Goal: Use online tool/utility: Use online tool/utility

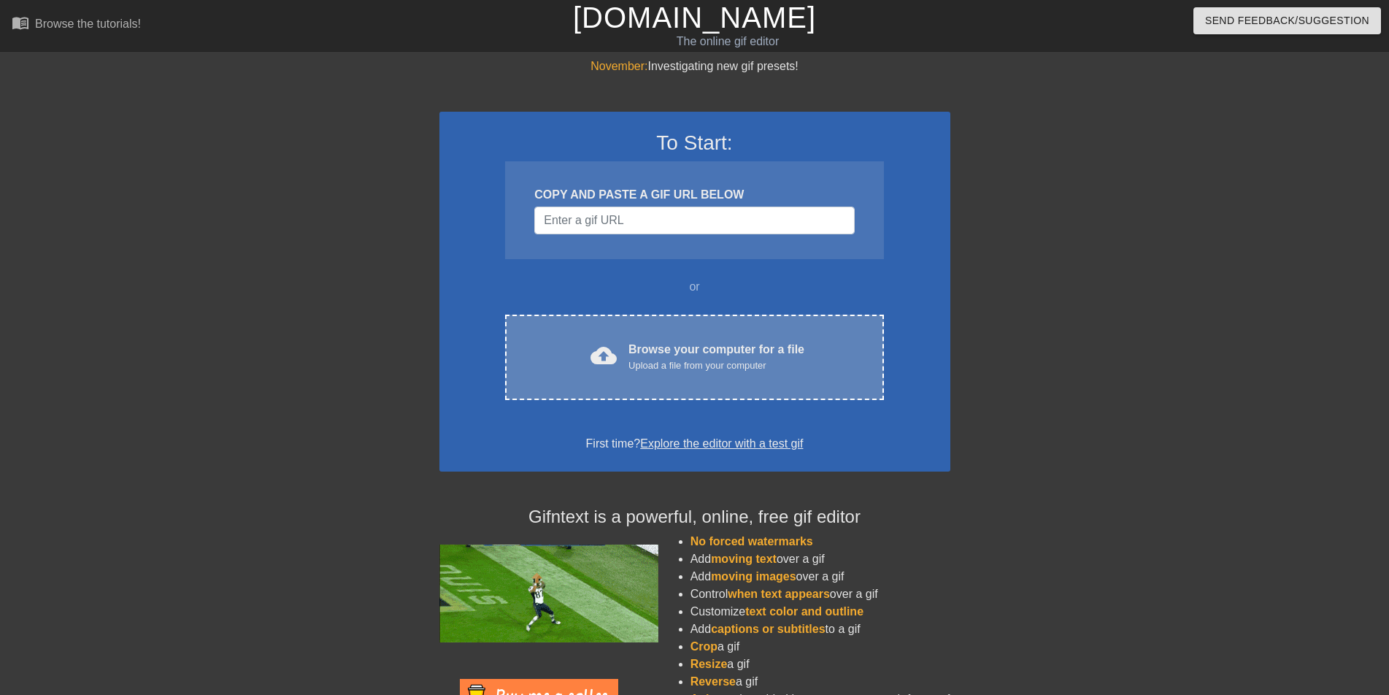
click at [692, 348] on div "Browse your computer for a file Upload a file from your computer" at bounding box center [716, 357] width 176 height 32
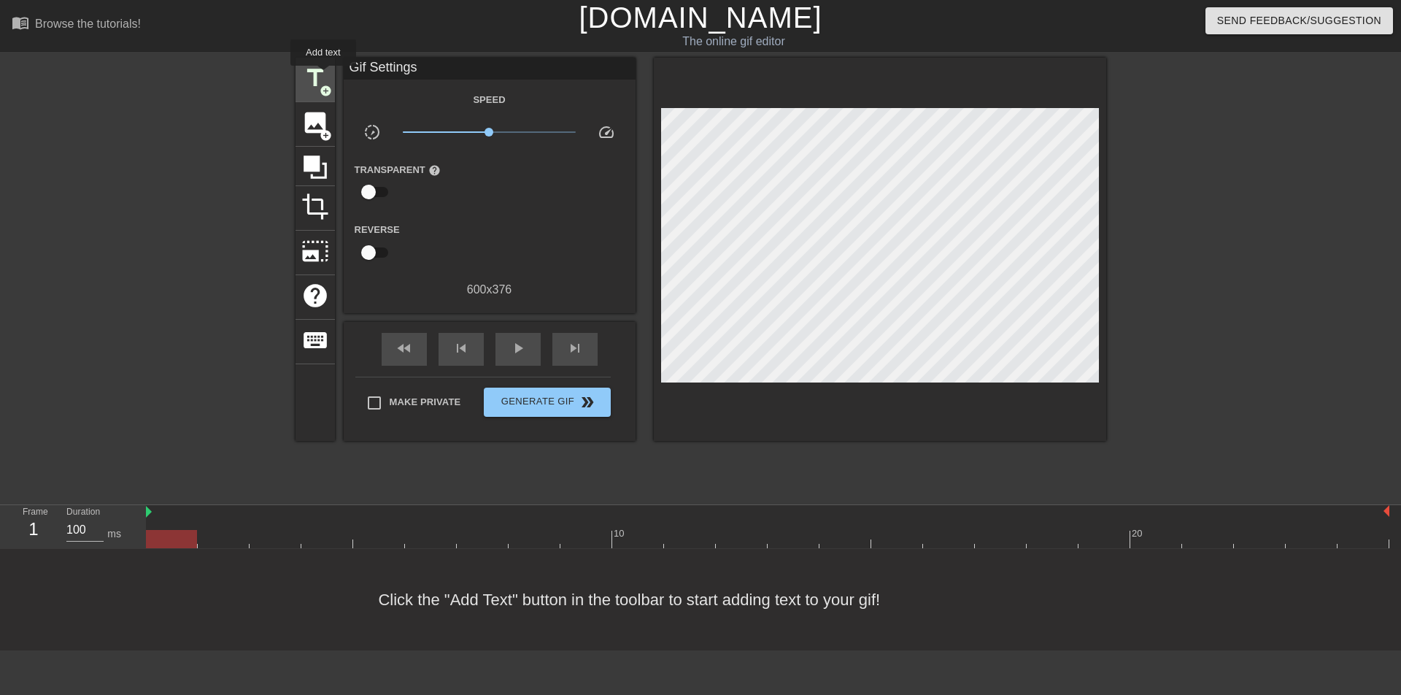
click at [323, 76] on span "title" at bounding box center [315, 78] width 28 height 28
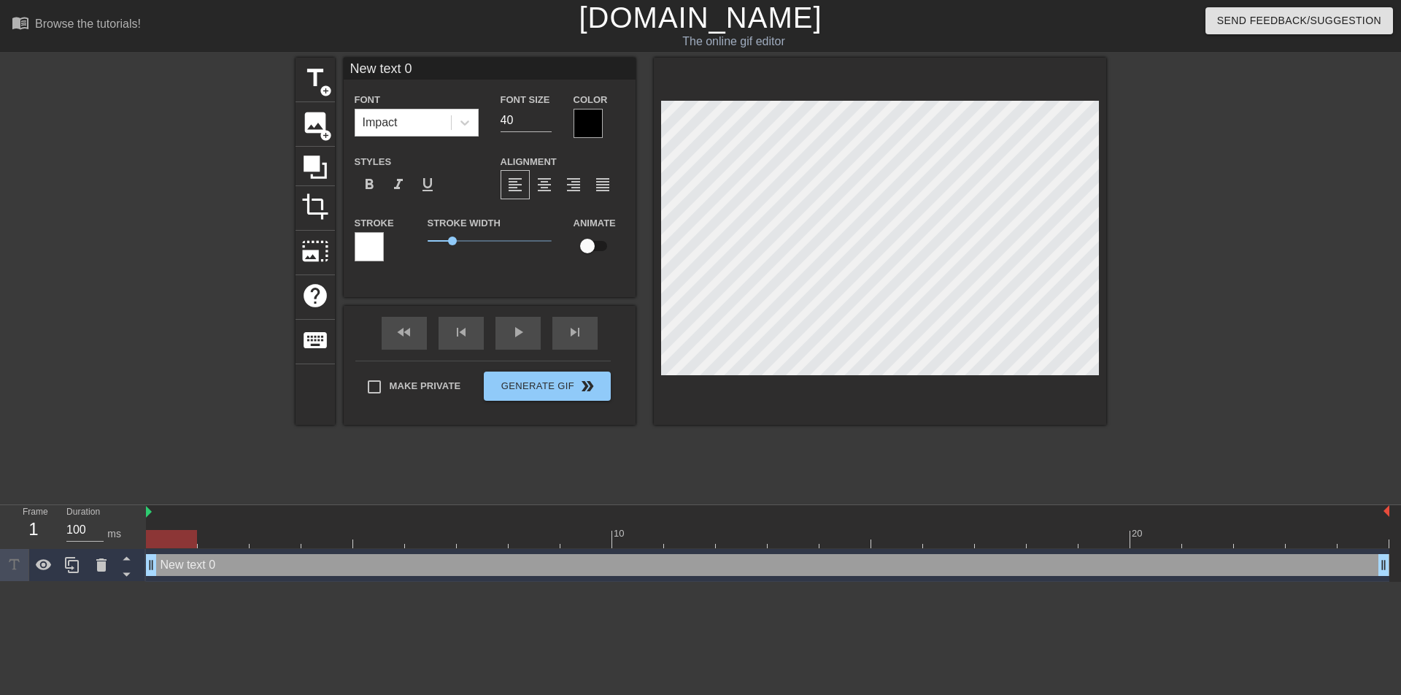
click at [588, 126] on div at bounding box center [588, 123] width 29 height 29
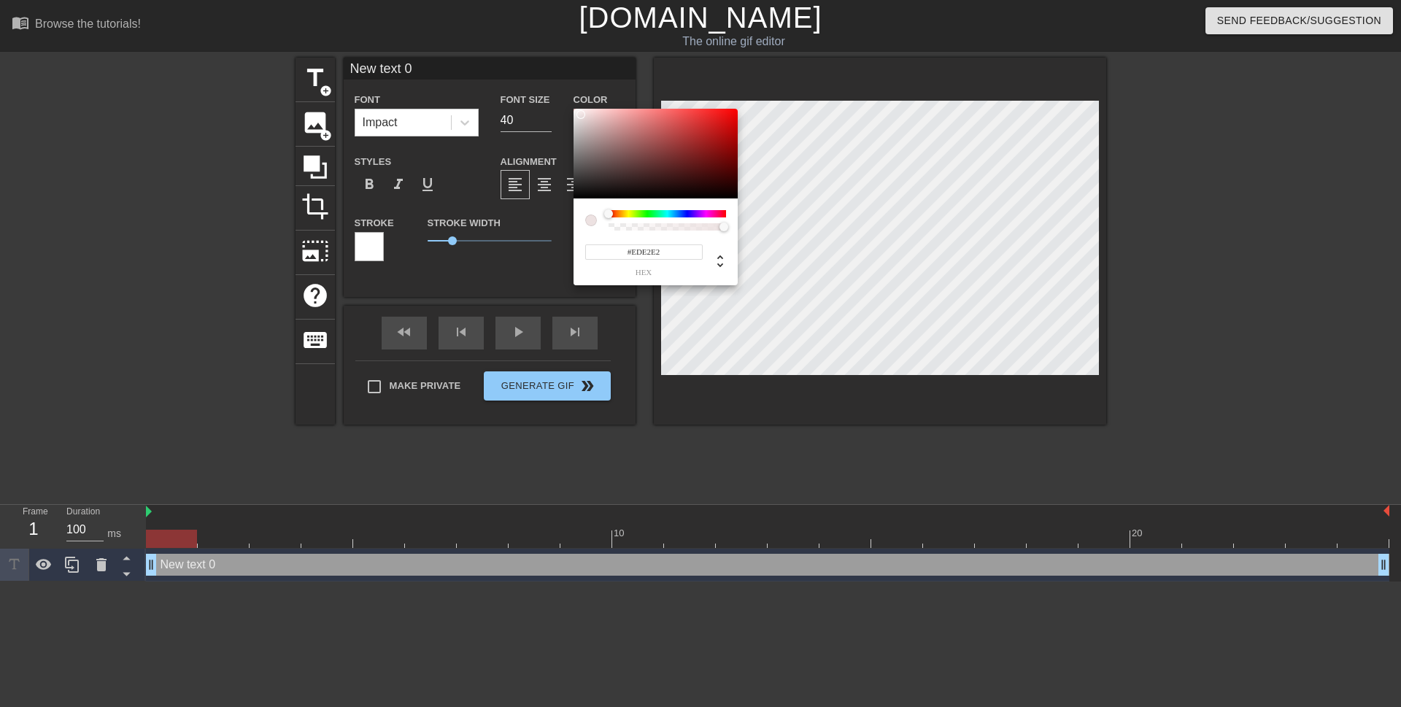
click at [581, 115] on div at bounding box center [656, 154] width 164 height 90
click at [652, 215] on div at bounding box center [668, 213] width 118 height 7
click at [712, 128] on div at bounding box center [656, 154] width 164 height 90
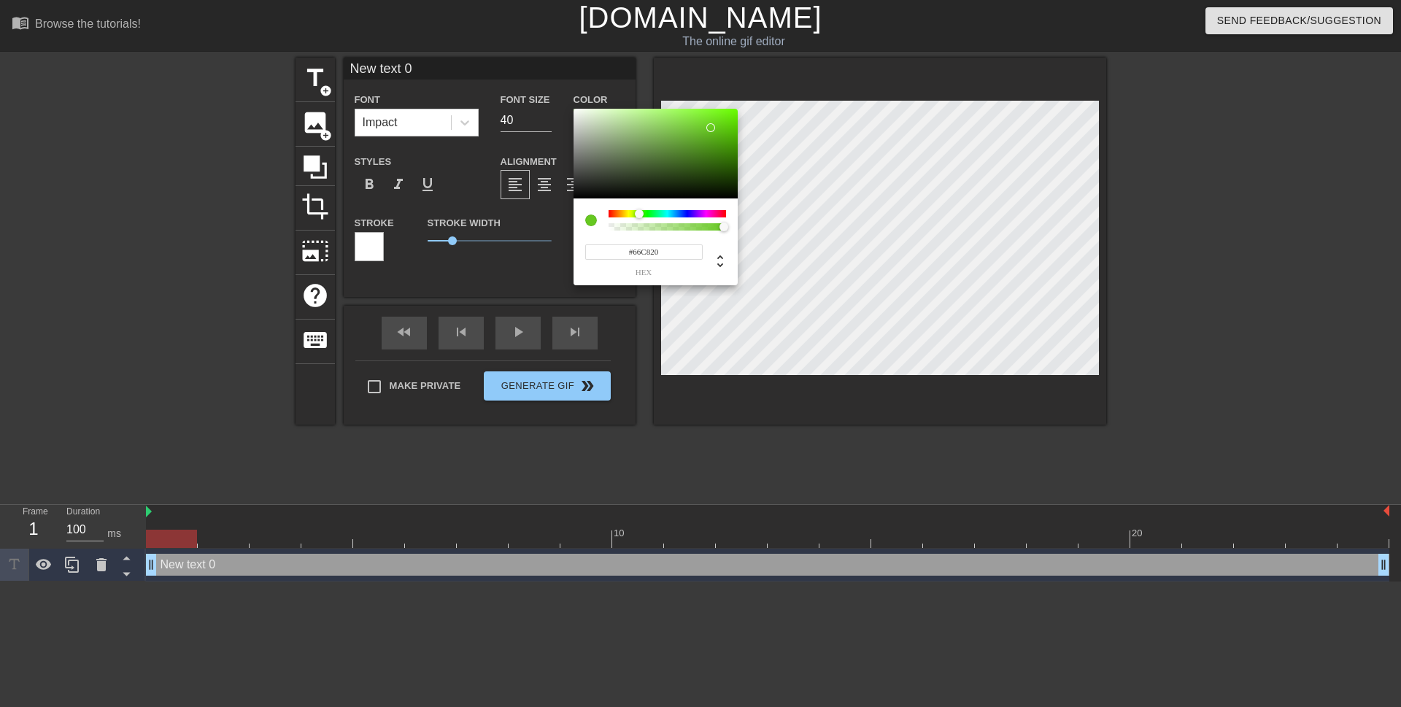
drag, startPoint x: 650, startPoint y: 215, endPoint x: 639, endPoint y: 220, distance: 11.8
click at [639, 220] on div at bounding box center [668, 220] width 118 height 20
type input "#292C28"
drag, startPoint x: 712, startPoint y: 125, endPoint x: 587, endPoint y: 183, distance: 137.8
click at [587, 183] on div at bounding box center [588, 183] width 9 height 9
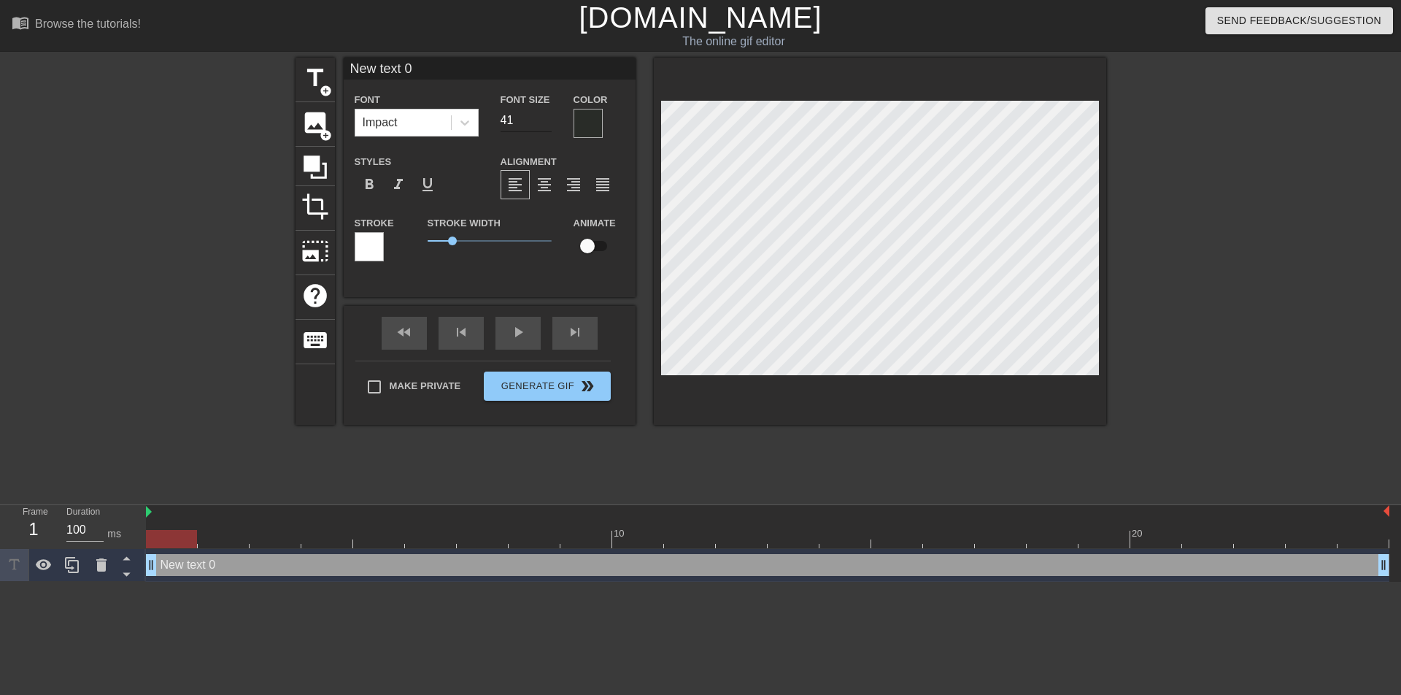
click at [543, 116] on input "41" at bounding box center [526, 120] width 51 height 23
click at [543, 116] on input "42" at bounding box center [526, 120] width 51 height 23
click at [543, 116] on input "43" at bounding box center [526, 120] width 51 height 23
click at [543, 116] on input "44" at bounding box center [526, 120] width 51 height 23
click at [544, 115] on input "45" at bounding box center [526, 120] width 51 height 23
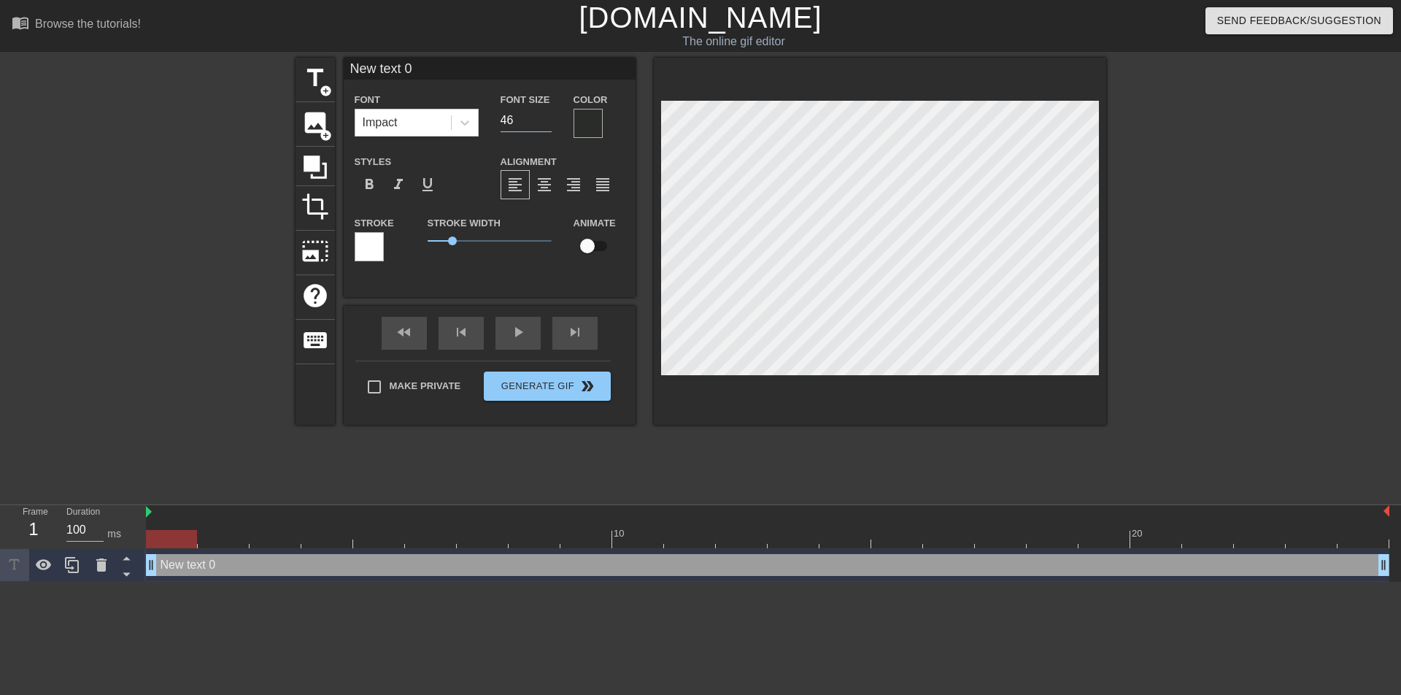
click at [544, 115] on input "46" at bounding box center [526, 120] width 51 height 23
click at [544, 115] on input "47" at bounding box center [526, 120] width 51 height 23
click at [544, 115] on input "48" at bounding box center [526, 120] width 51 height 23
click at [544, 115] on input "49" at bounding box center [526, 120] width 51 height 23
click at [544, 115] on input "50" at bounding box center [526, 120] width 51 height 23
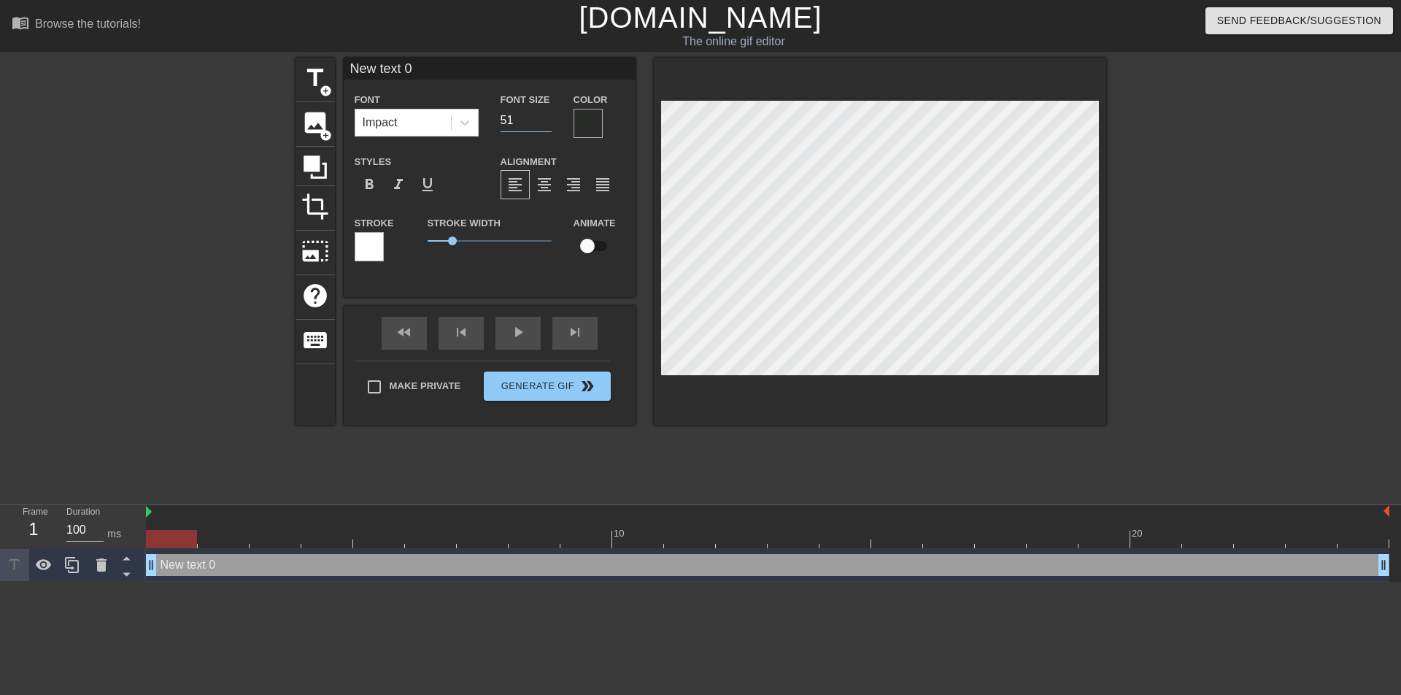
click at [544, 115] on input "51" at bounding box center [526, 120] width 51 height 23
click at [544, 115] on input "52" at bounding box center [526, 120] width 51 height 23
click at [544, 115] on input "53" at bounding box center [526, 120] width 51 height 23
click at [544, 115] on input "54" at bounding box center [526, 120] width 51 height 23
click at [544, 115] on input "55" at bounding box center [526, 120] width 51 height 23
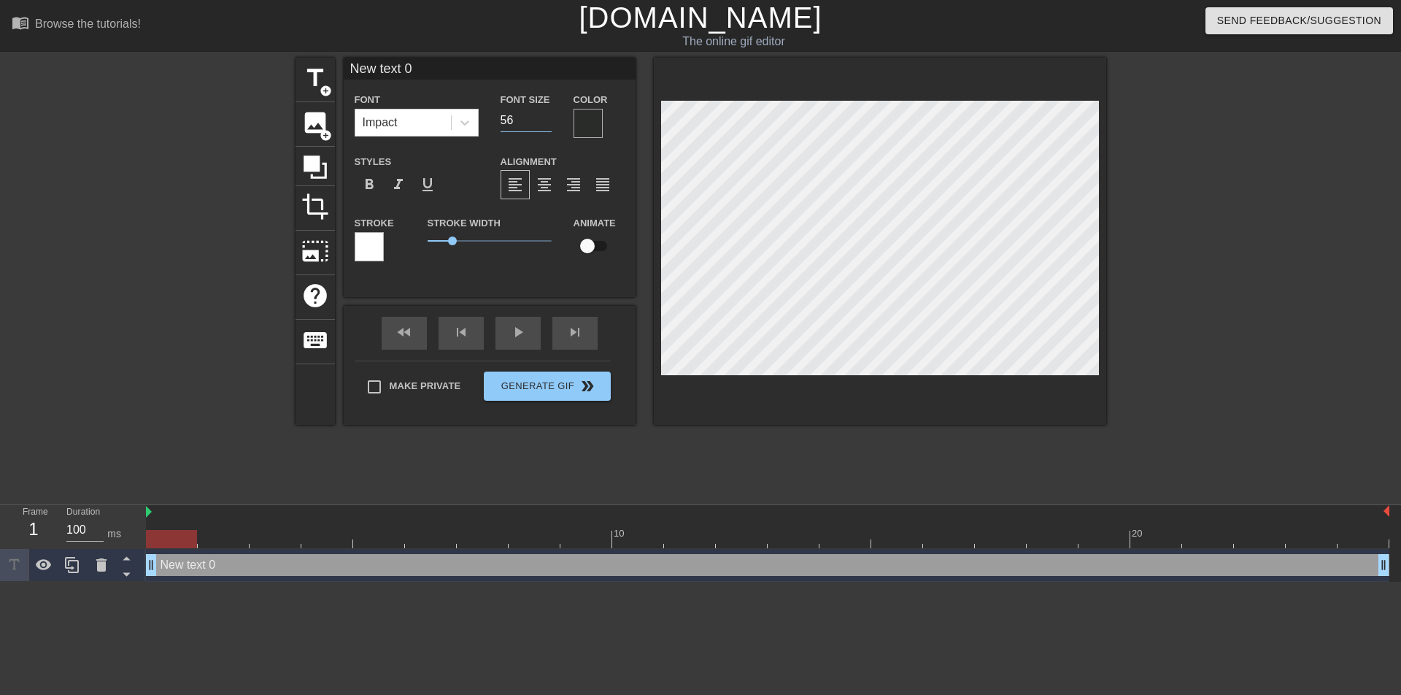
click at [544, 115] on input "56" at bounding box center [526, 120] width 51 height 23
click at [544, 115] on input "57" at bounding box center [526, 120] width 51 height 23
click at [544, 115] on input "58" at bounding box center [526, 120] width 51 height 23
click at [544, 115] on input "59" at bounding box center [526, 120] width 51 height 23
click at [544, 115] on input "60" at bounding box center [526, 120] width 51 height 23
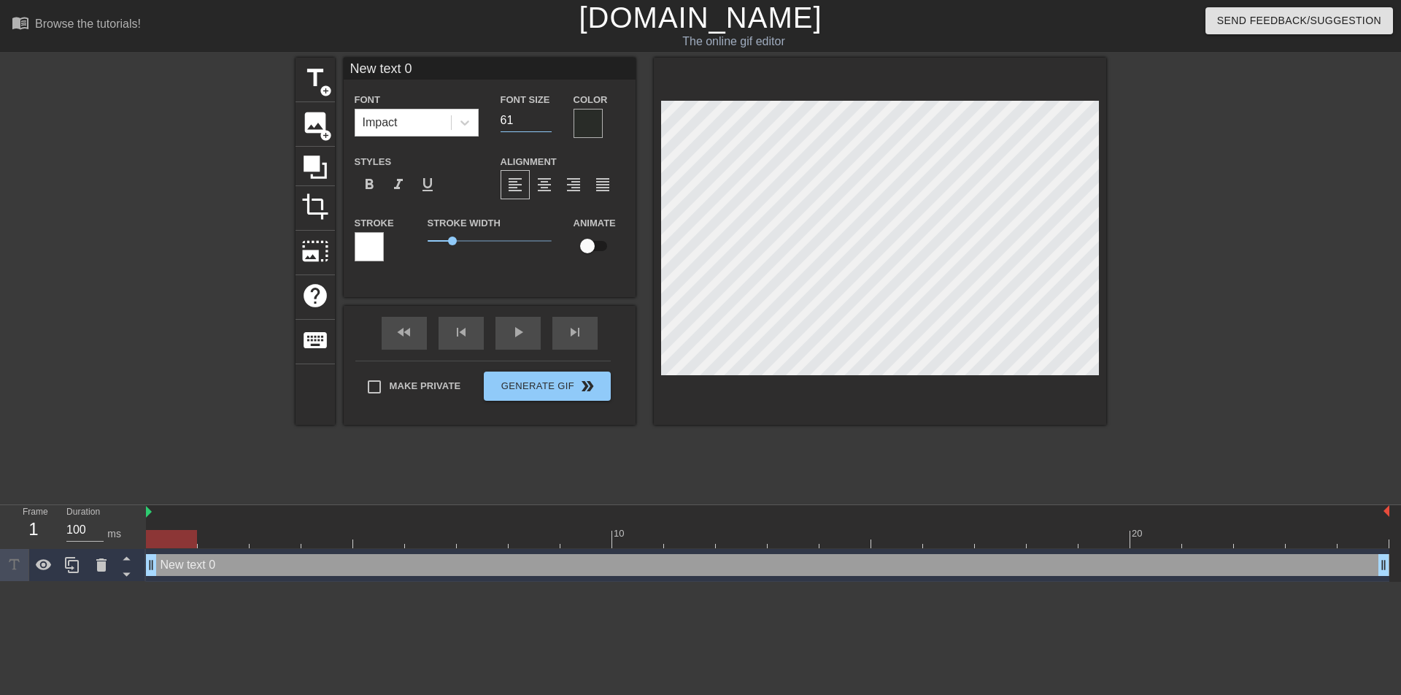
click at [544, 115] on input "61" at bounding box center [526, 120] width 51 height 23
click at [544, 115] on input "62" at bounding box center [526, 120] width 51 height 23
type input "63"
click at [544, 115] on input "63" at bounding box center [526, 120] width 51 height 23
click at [591, 123] on div at bounding box center [588, 123] width 29 height 29
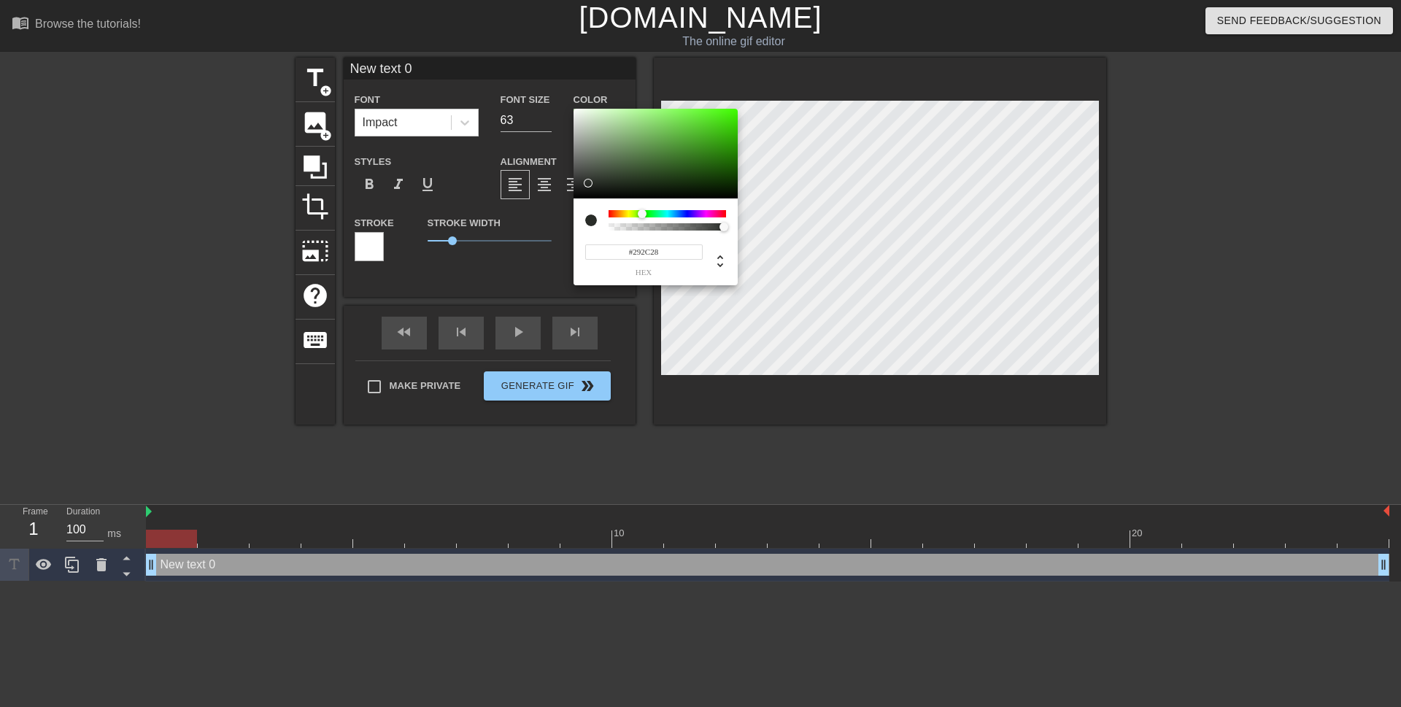
type input "#F2F8F0"
click at [579, 111] on div at bounding box center [656, 154] width 164 height 90
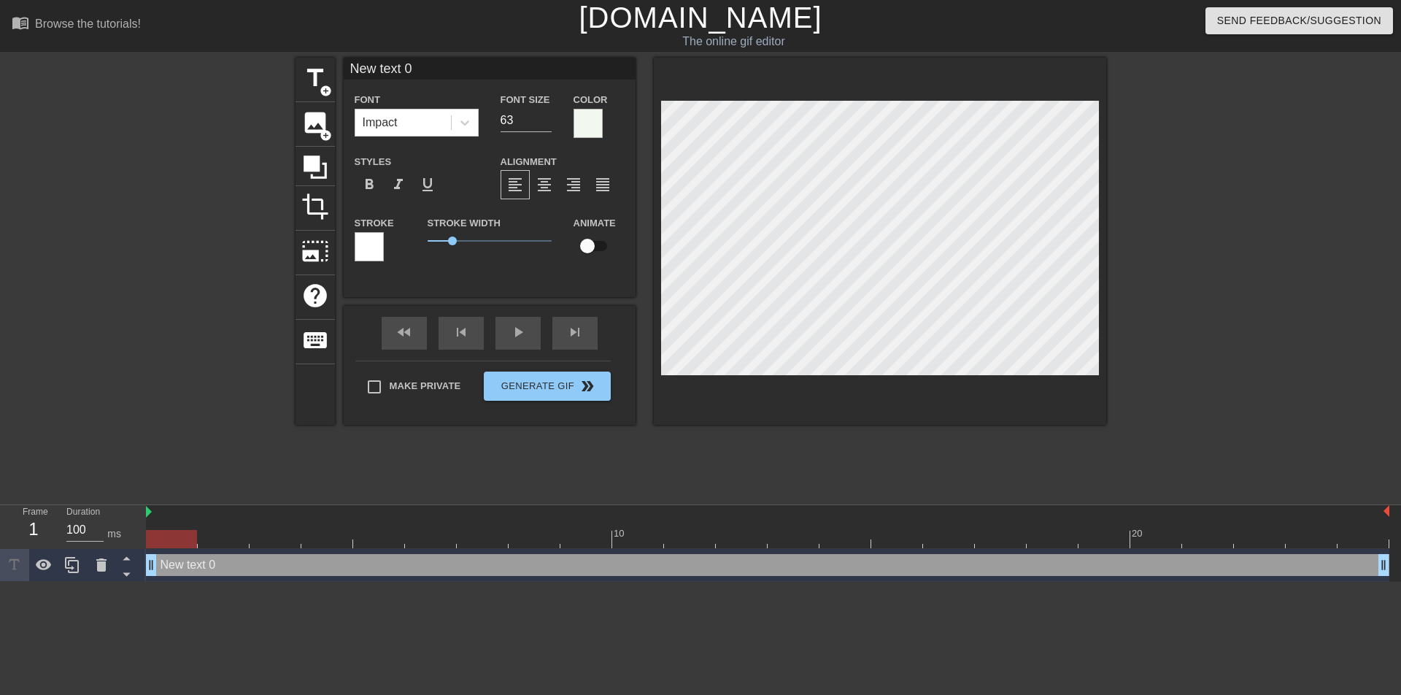
scroll to position [2, 1]
type input "New text"
type textarea "New text"
type input "New text"
type textarea "New text"
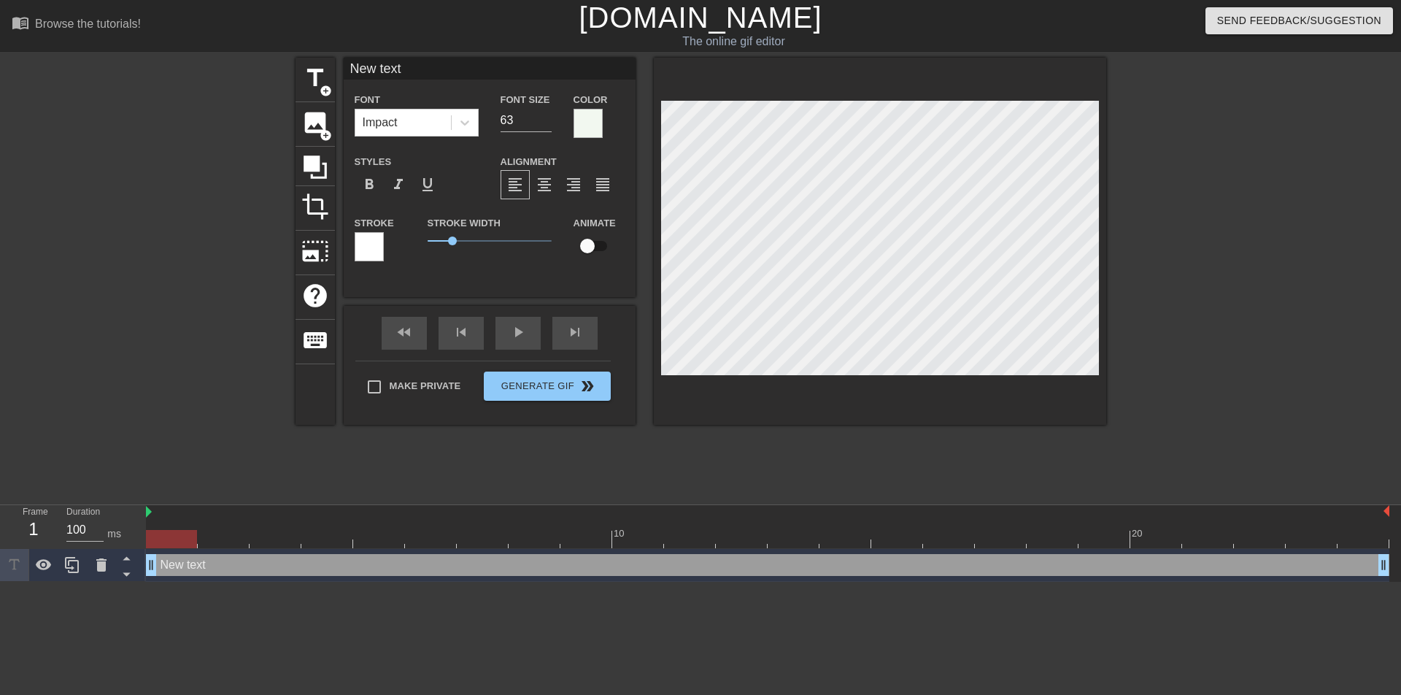
type input "New tex"
type textarea "New tex"
type input "New te"
type textarea "New te"
type input "New t"
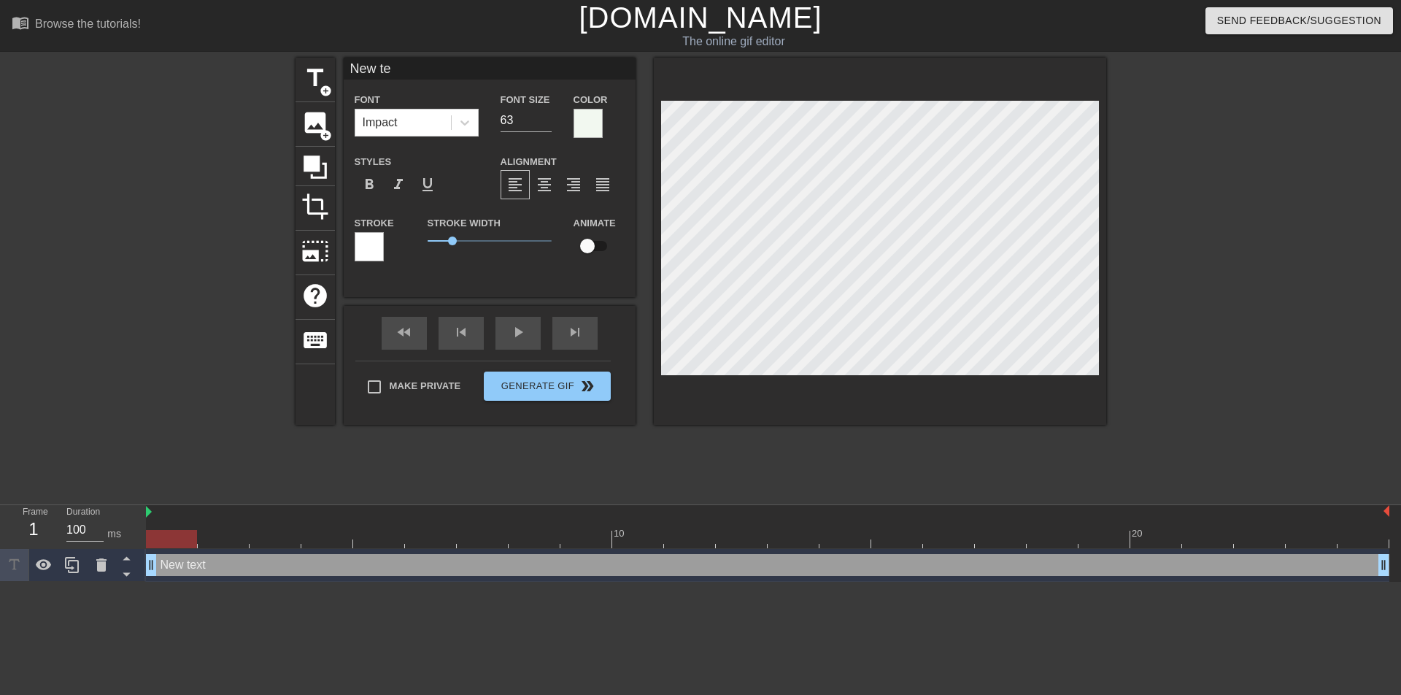
type textarea "New t"
type input "New"
type textarea "New"
type input "New"
type textarea "New"
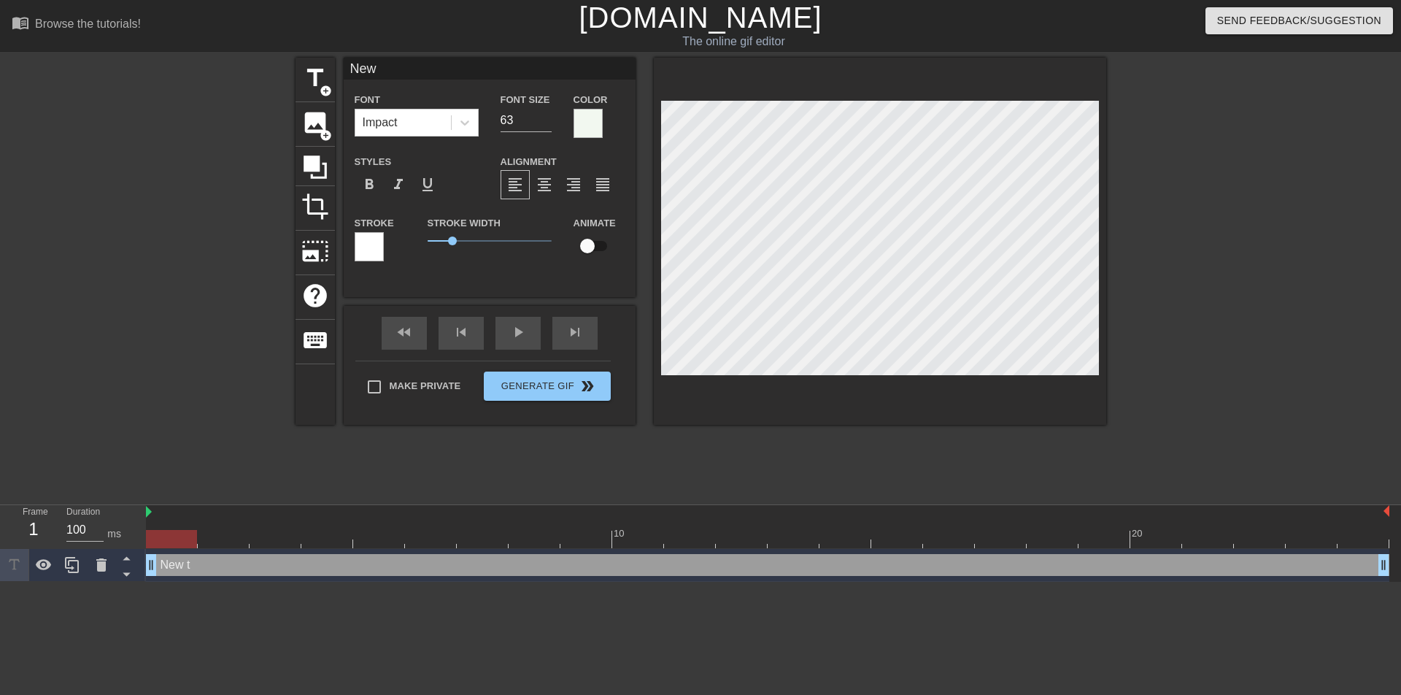
type input "Ne"
type textarea "Ne"
type input "N"
type textarea "N"
type input "["
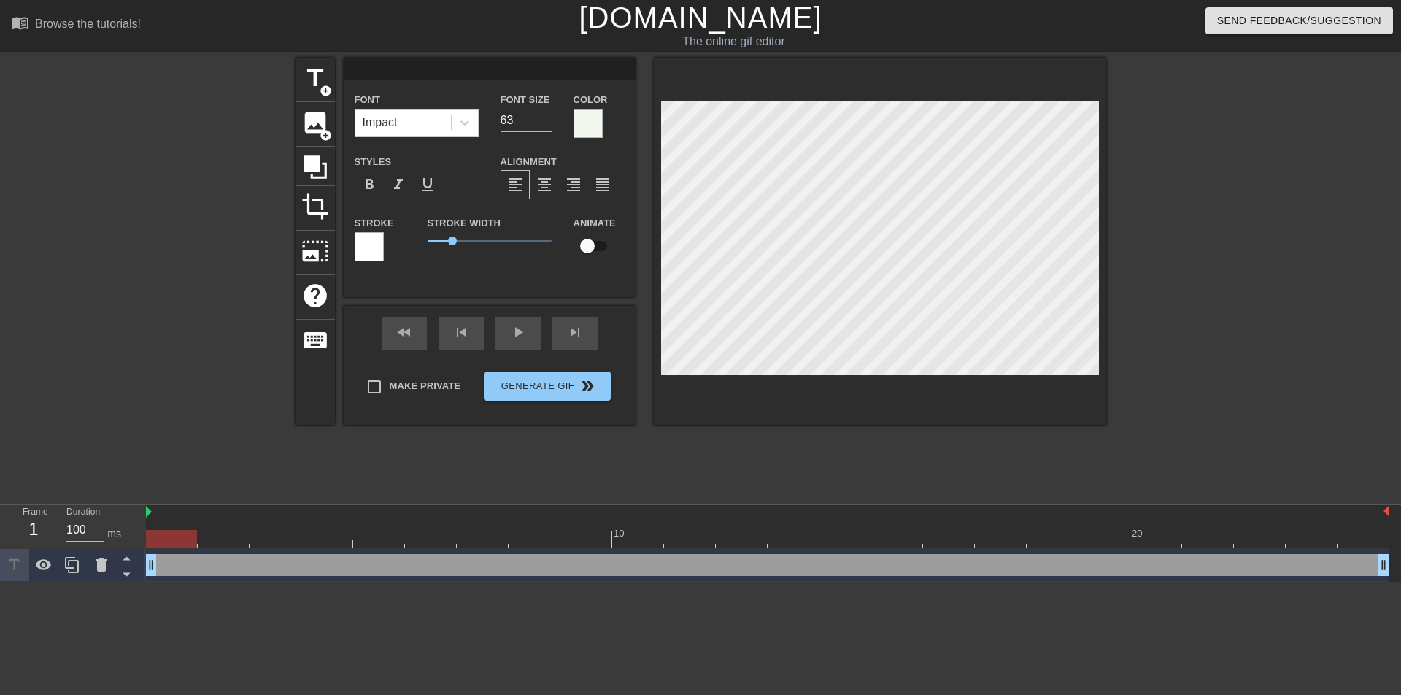
type textarea "["
type input "х"
type textarea "х"
type input "Х"
type textarea "Х"
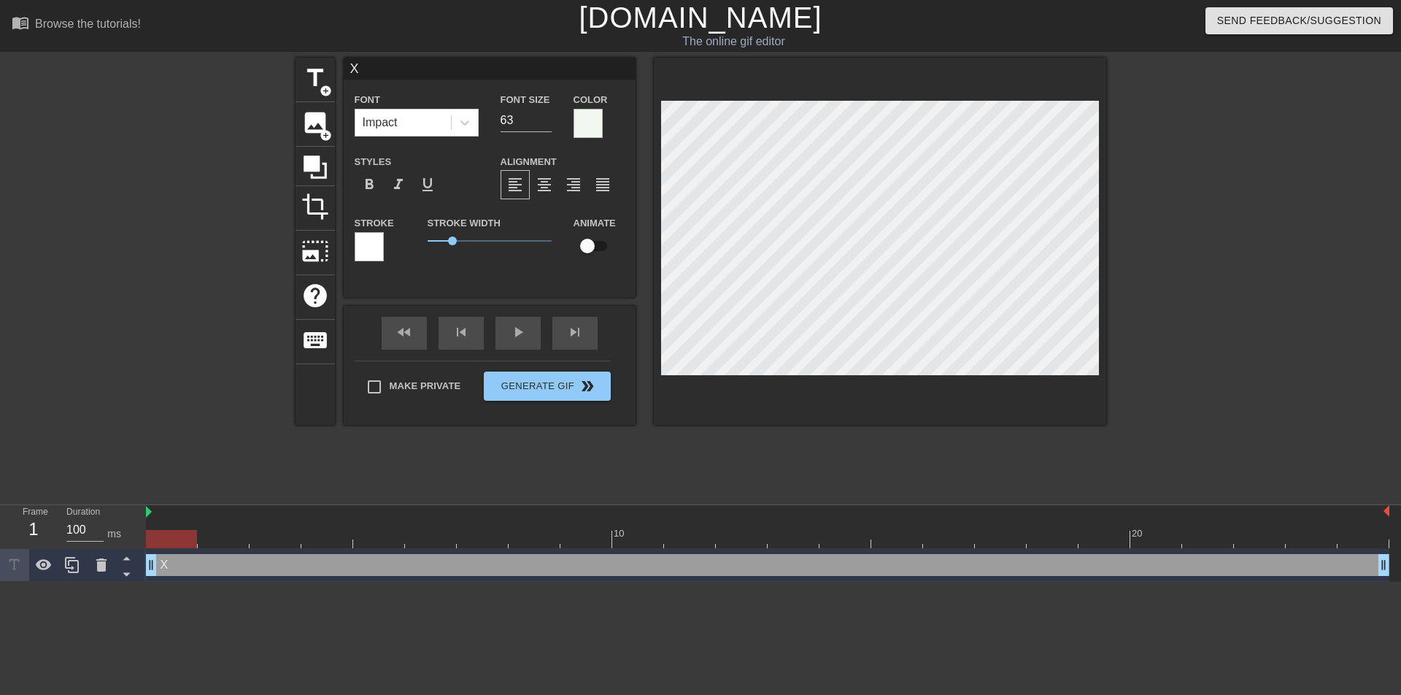
type input "ХР"
type textarea "ХР"
type input "ХРЮ"
type textarea "ХРЮ"
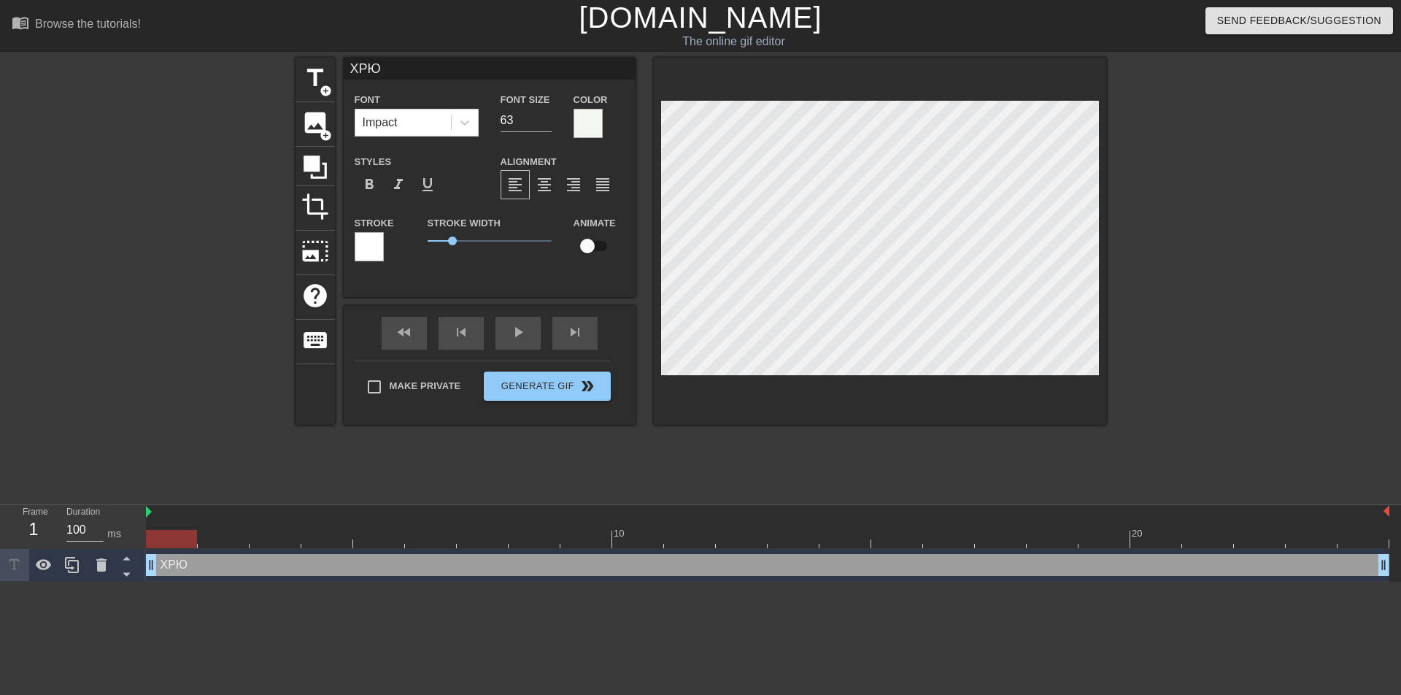
type input "ХРЮК"
type textarea "ХРЮК"
type input "ХРЮКН"
type textarea "ХРЮКНИ"
type input "ХРЮКНИ"
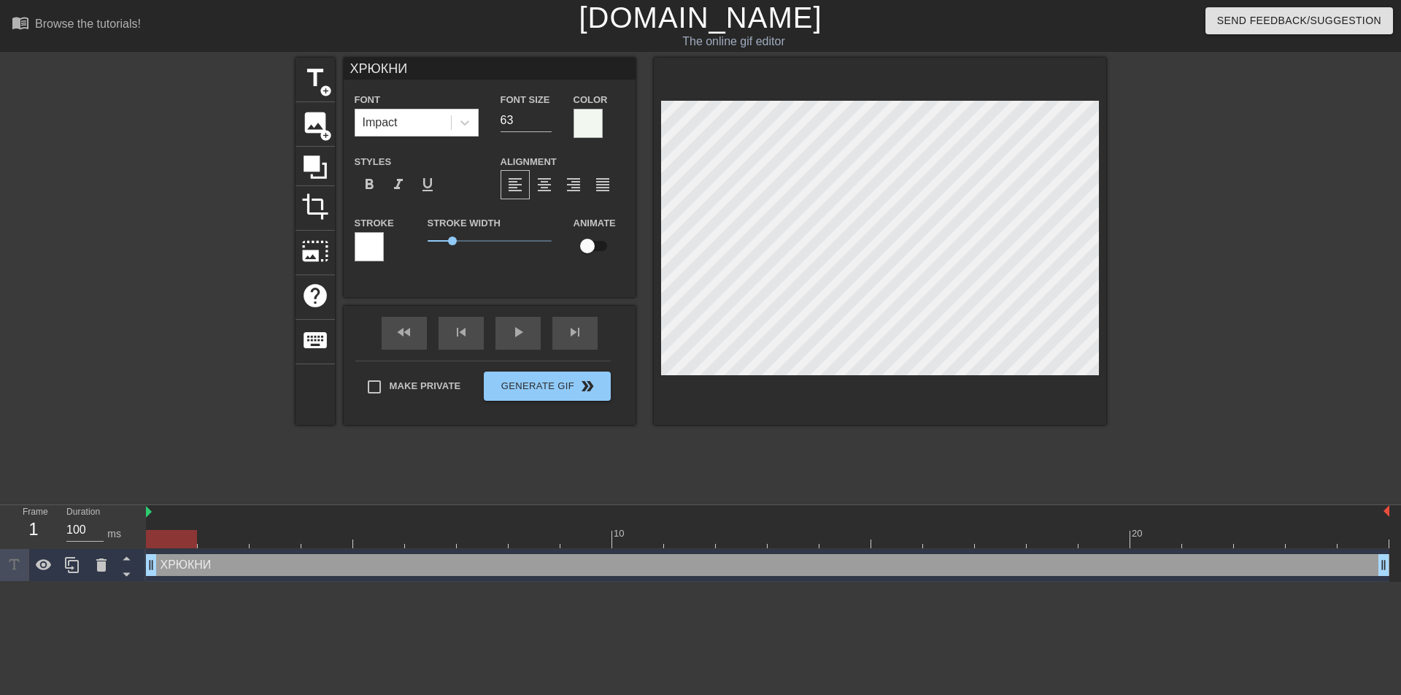
type textarea "ХРЮКНИ"
type input "ХРЮКНИ"
type textarea "ХРЮКНИ"
type input "ХРЮКНИ"
type textarea "ХРЮКНИ"
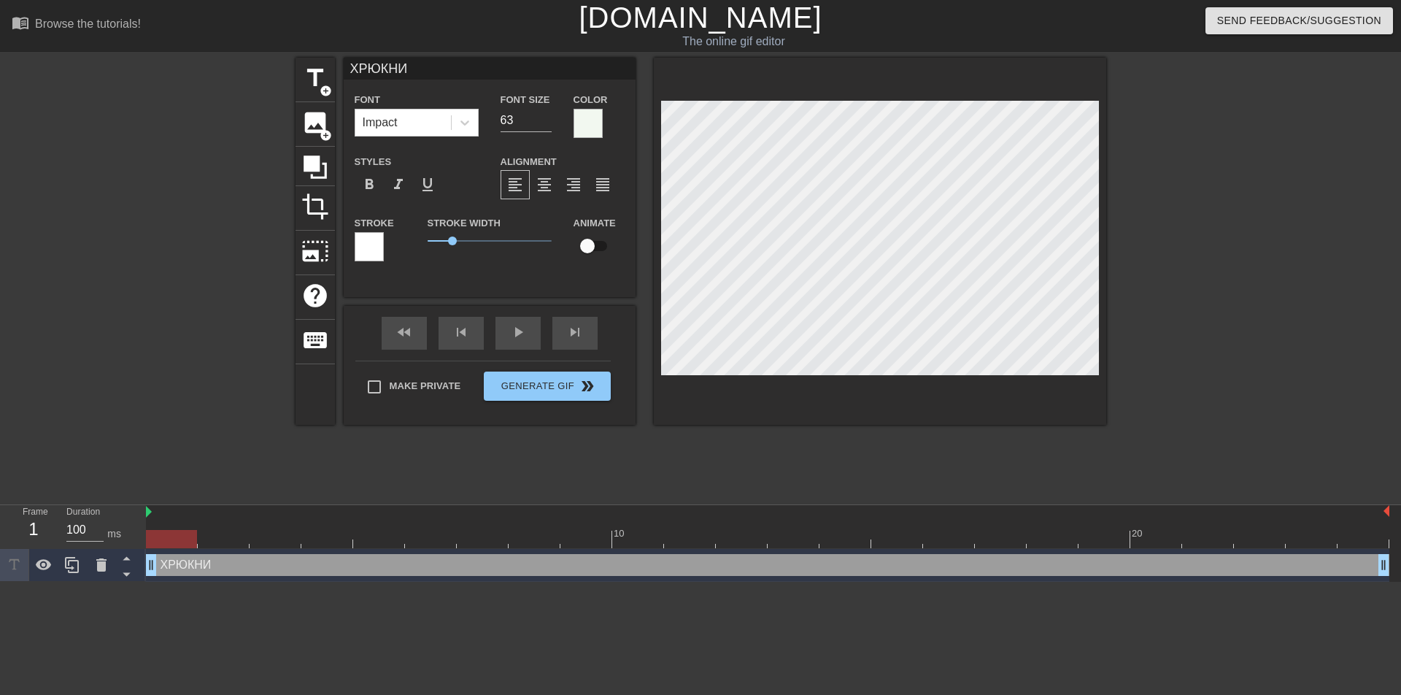
scroll to position [2, 4]
type input "ХРЮКНИ"
type textarea "ХРЮКНИ"
type input "ХРЮКНИ"
type textarea "ХРЮКНИ"
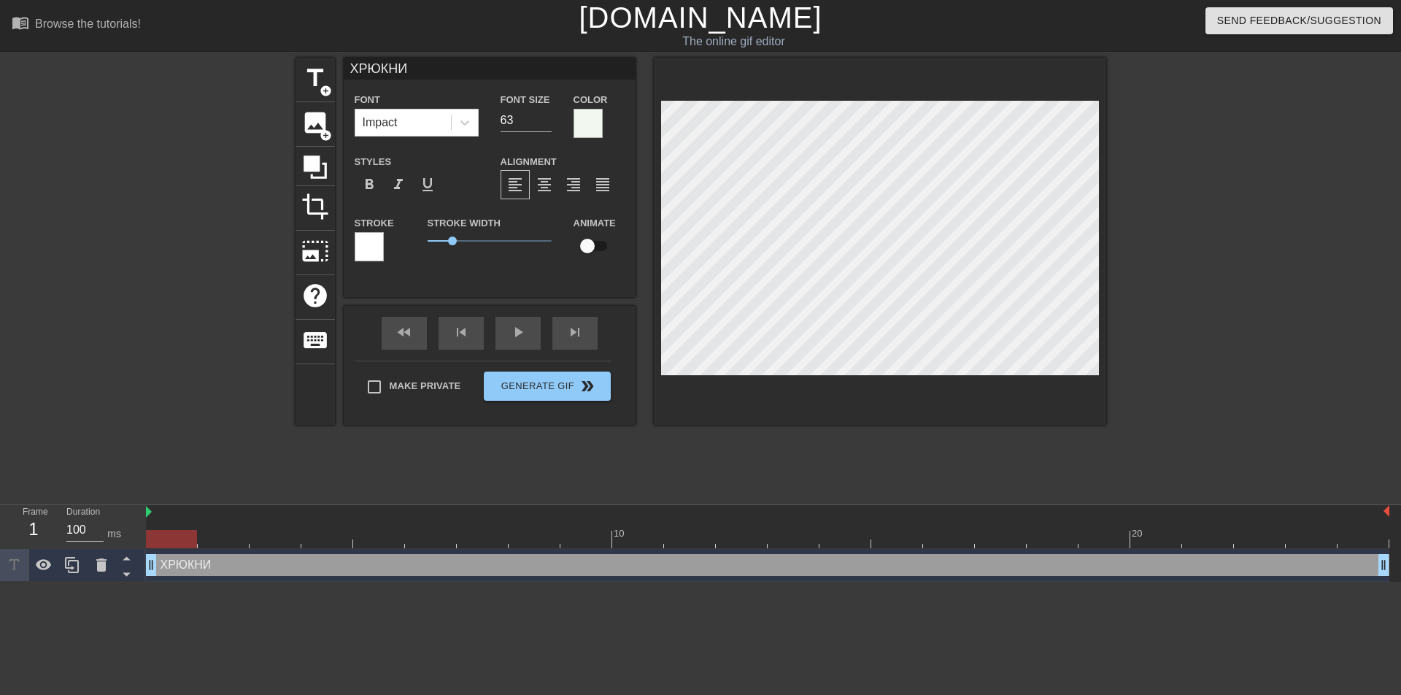
type input "ХРЮКНИ [PERSON_NAME]"
type textarea "ХРЮКНИ [PERSON_NAME]"
type input "ХРЮКНИ ЕЩ"
type textarea "ХРЮКНИ ЕЩ"
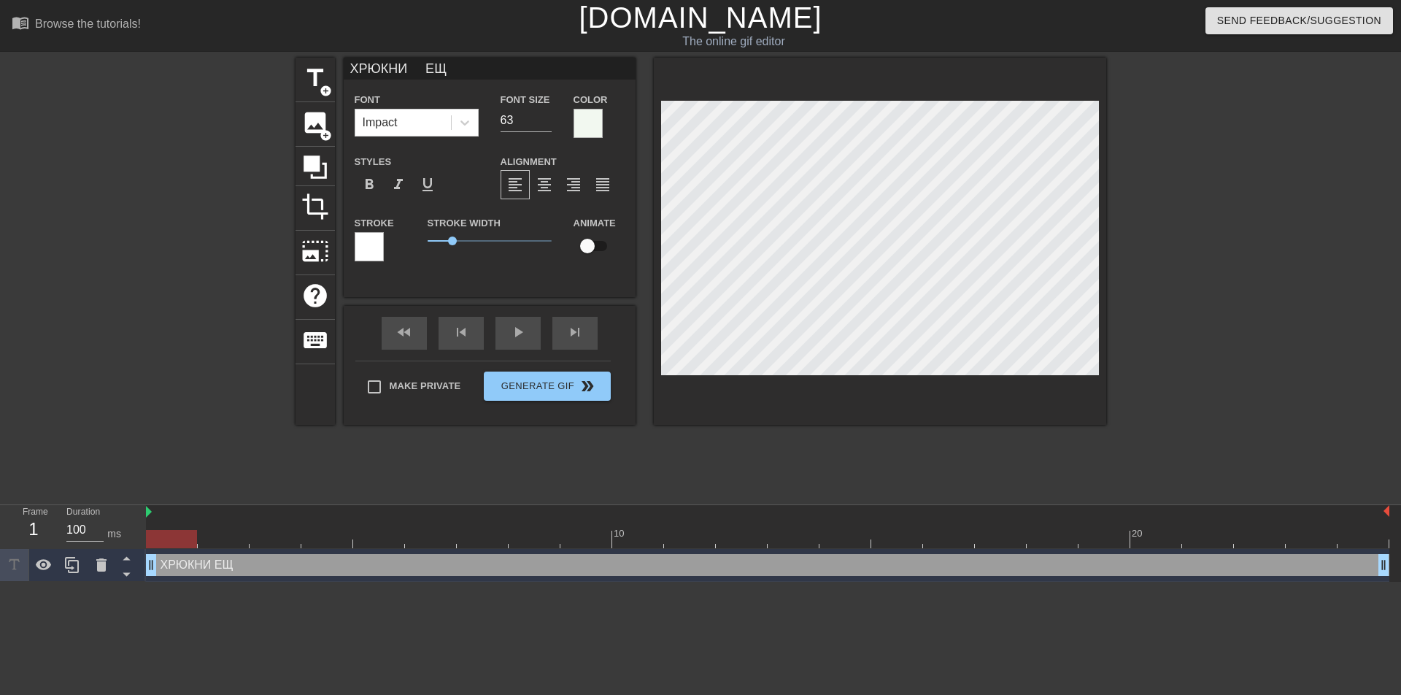
type input "ХРЮКНИ ЕЩЁ"
type textarea "ХРЮКНИ ЕЩЁ"
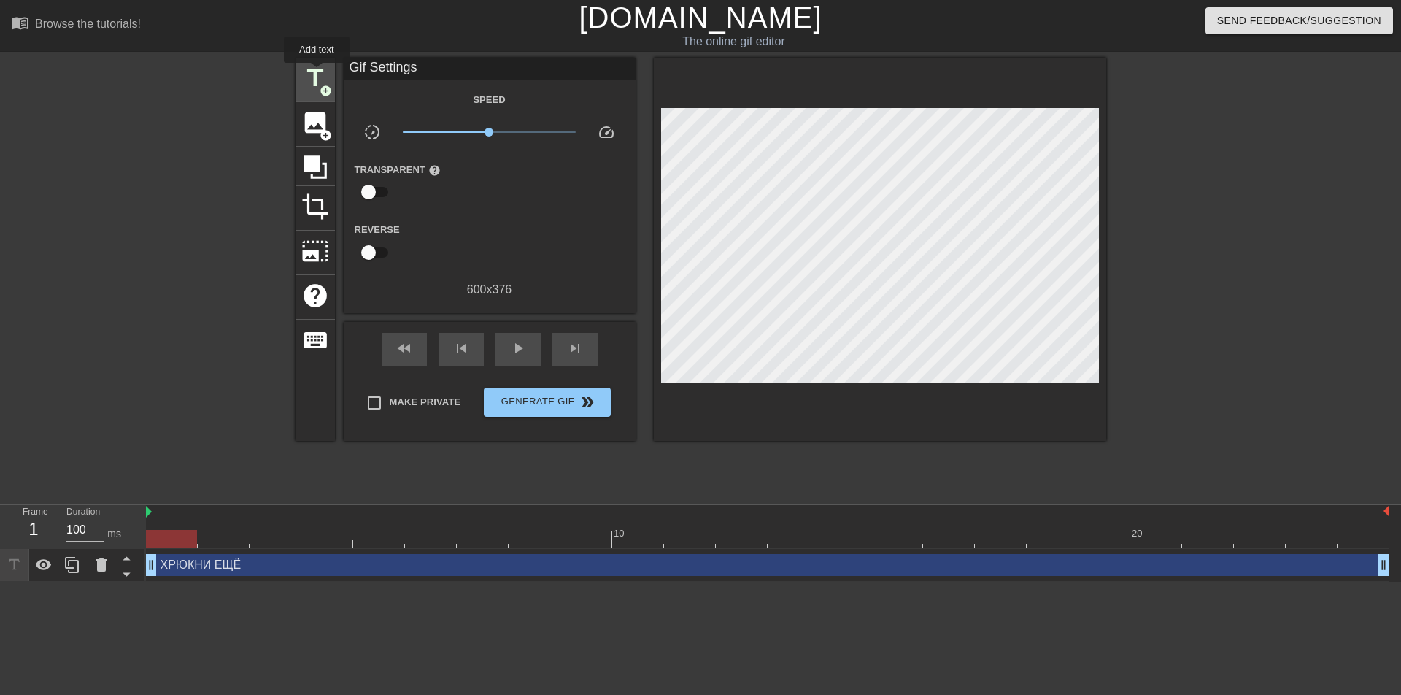
click at [317, 73] on span "title" at bounding box center [315, 78] width 28 height 28
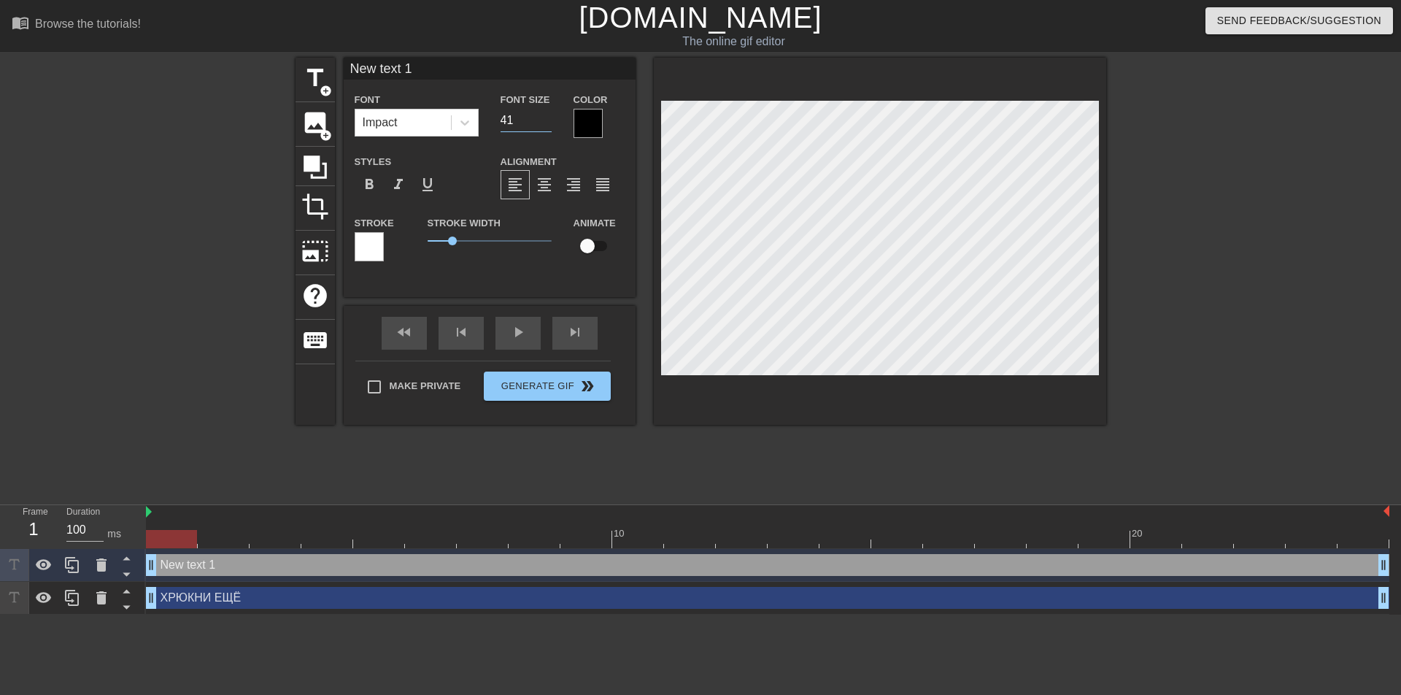
click at [543, 114] on input "41" at bounding box center [526, 120] width 51 height 23
click at [543, 114] on input "42" at bounding box center [526, 120] width 51 height 23
click at [543, 114] on input "43" at bounding box center [526, 120] width 51 height 23
click at [543, 114] on input "44" at bounding box center [526, 120] width 51 height 23
click at [543, 114] on input "45" at bounding box center [526, 120] width 51 height 23
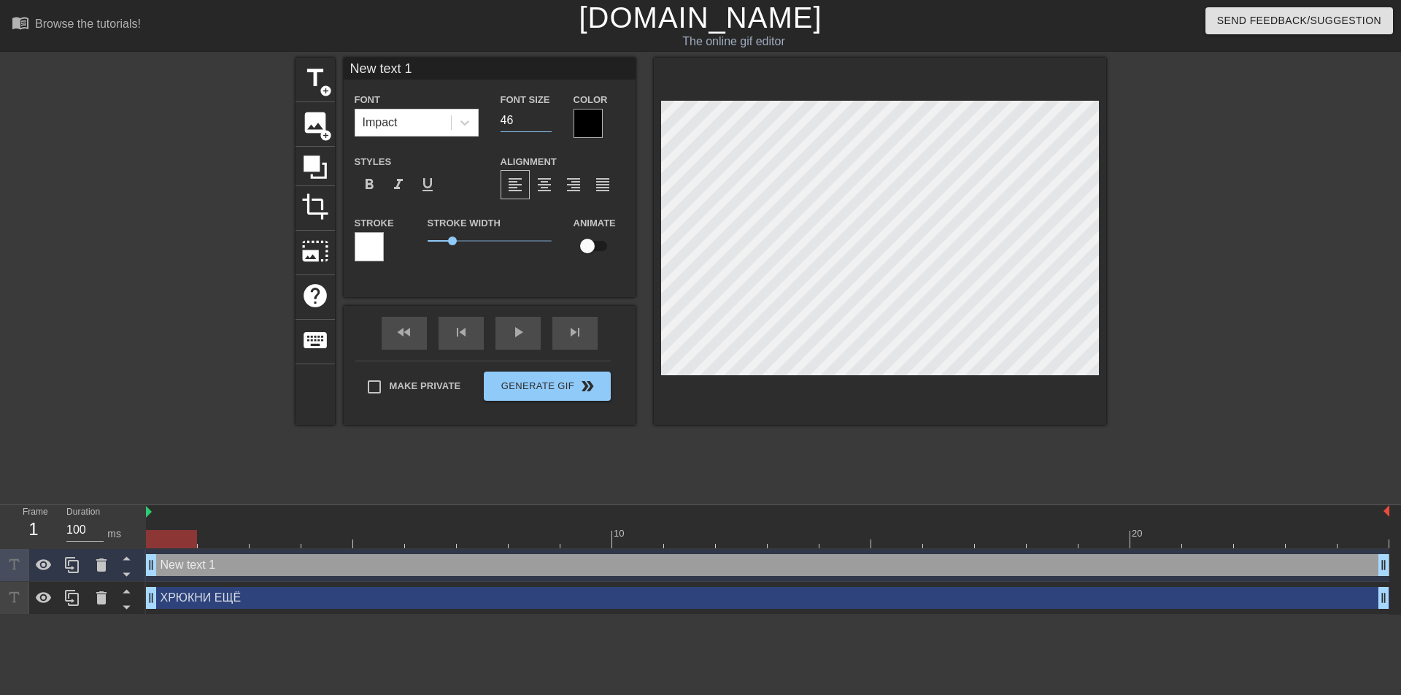
click at [543, 114] on input "46" at bounding box center [526, 120] width 51 height 23
click at [543, 114] on input "47" at bounding box center [526, 120] width 51 height 23
click at [543, 114] on input "48" at bounding box center [526, 120] width 51 height 23
click at [543, 114] on input "49" at bounding box center [526, 120] width 51 height 23
click at [543, 114] on input "50" at bounding box center [526, 120] width 51 height 23
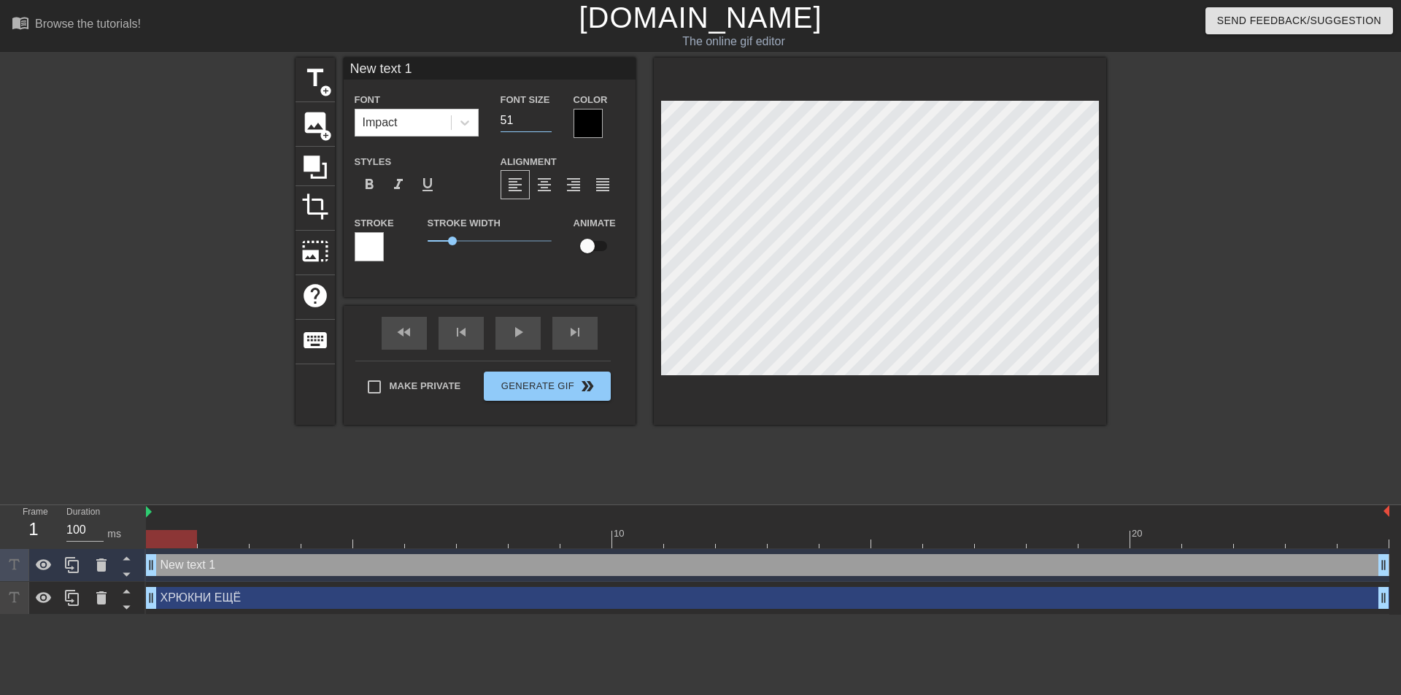
click at [543, 114] on input "51" at bounding box center [526, 120] width 51 height 23
click at [543, 114] on input "52" at bounding box center [526, 120] width 51 height 23
click at [543, 114] on input "53" at bounding box center [526, 120] width 51 height 23
click at [543, 114] on input "54" at bounding box center [526, 120] width 51 height 23
click at [543, 114] on input "55" at bounding box center [526, 120] width 51 height 23
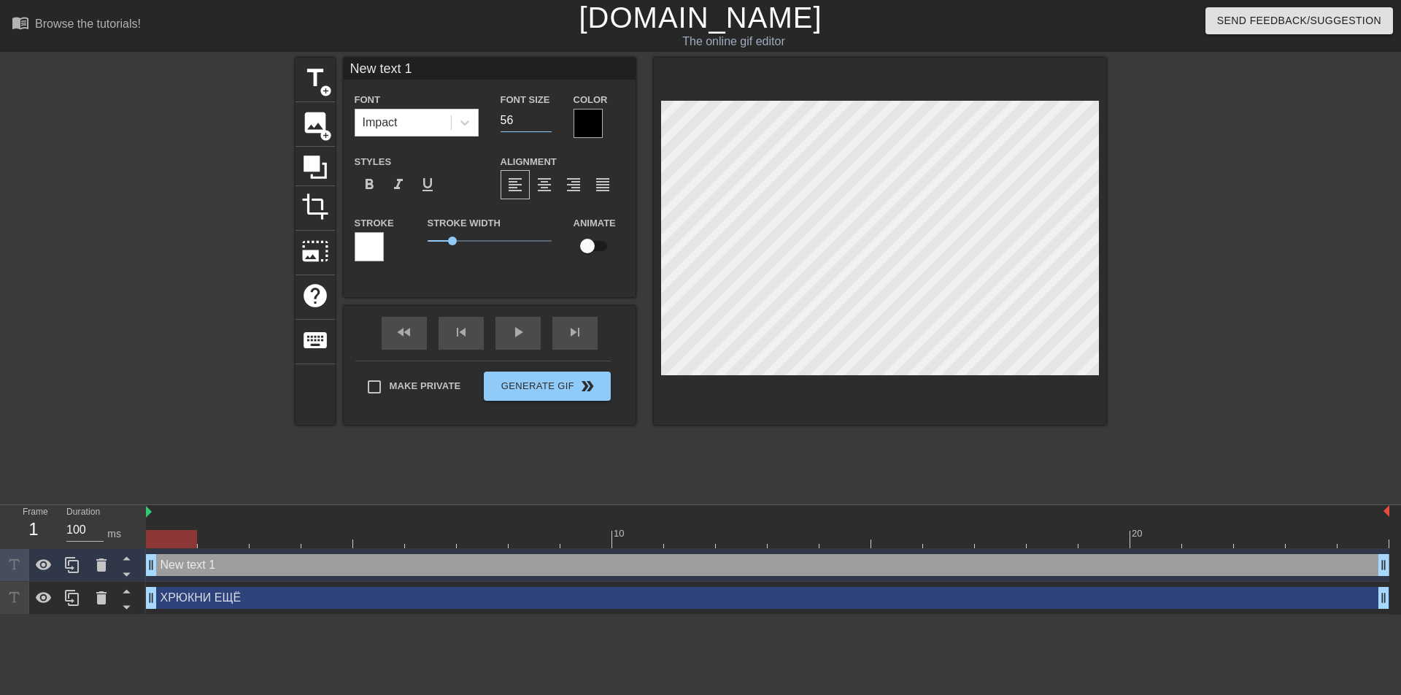
click at [543, 114] on input "56" at bounding box center [526, 120] width 51 height 23
click at [543, 114] on input "57" at bounding box center [526, 120] width 51 height 23
click at [543, 114] on input "58" at bounding box center [526, 120] width 51 height 23
click at [543, 114] on input "59" at bounding box center [526, 120] width 51 height 23
click at [543, 114] on input "60" at bounding box center [526, 120] width 51 height 23
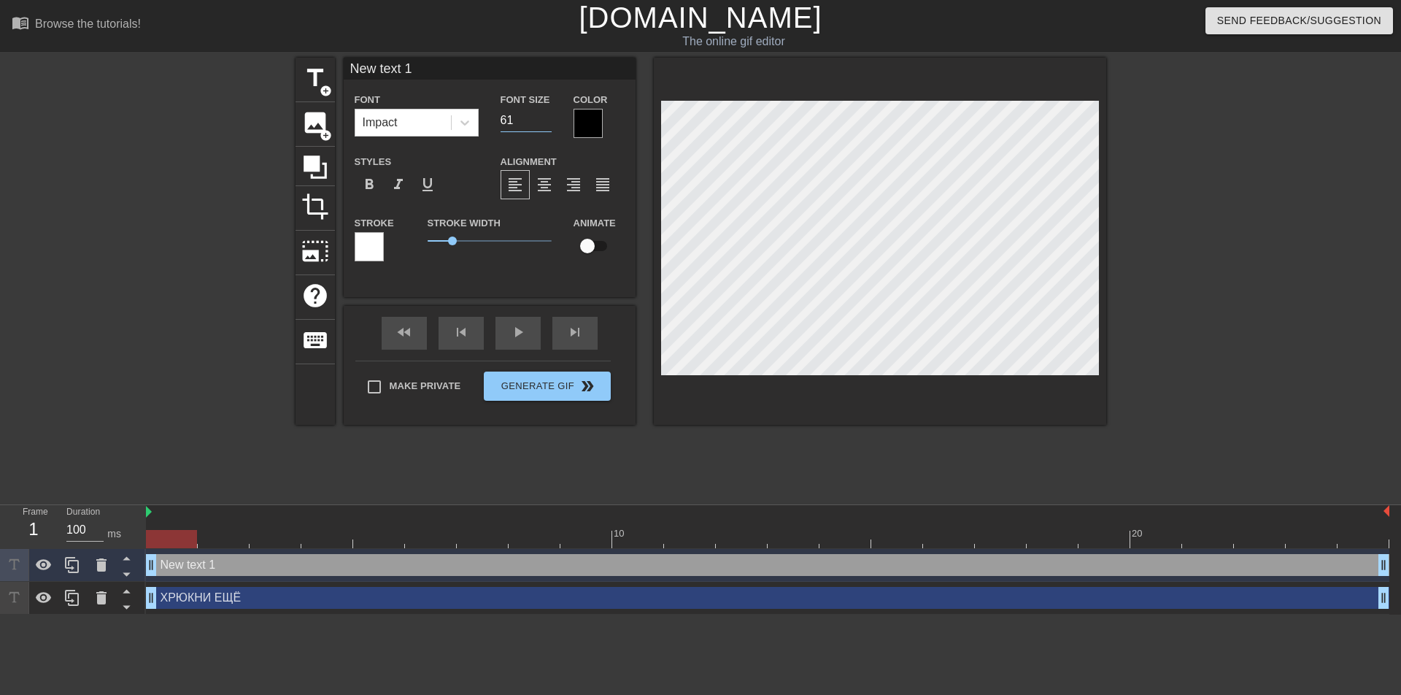
click at [543, 114] on input "61" at bounding box center [526, 120] width 51 height 23
click at [543, 114] on input "62" at bounding box center [526, 120] width 51 height 23
click at [543, 114] on input "63" at bounding box center [526, 120] width 51 height 23
click at [543, 114] on input "64" at bounding box center [526, 120] width 51 height 23
click at [543, 114] on input "65" at bounding box center [526, 120] width 51 height 23
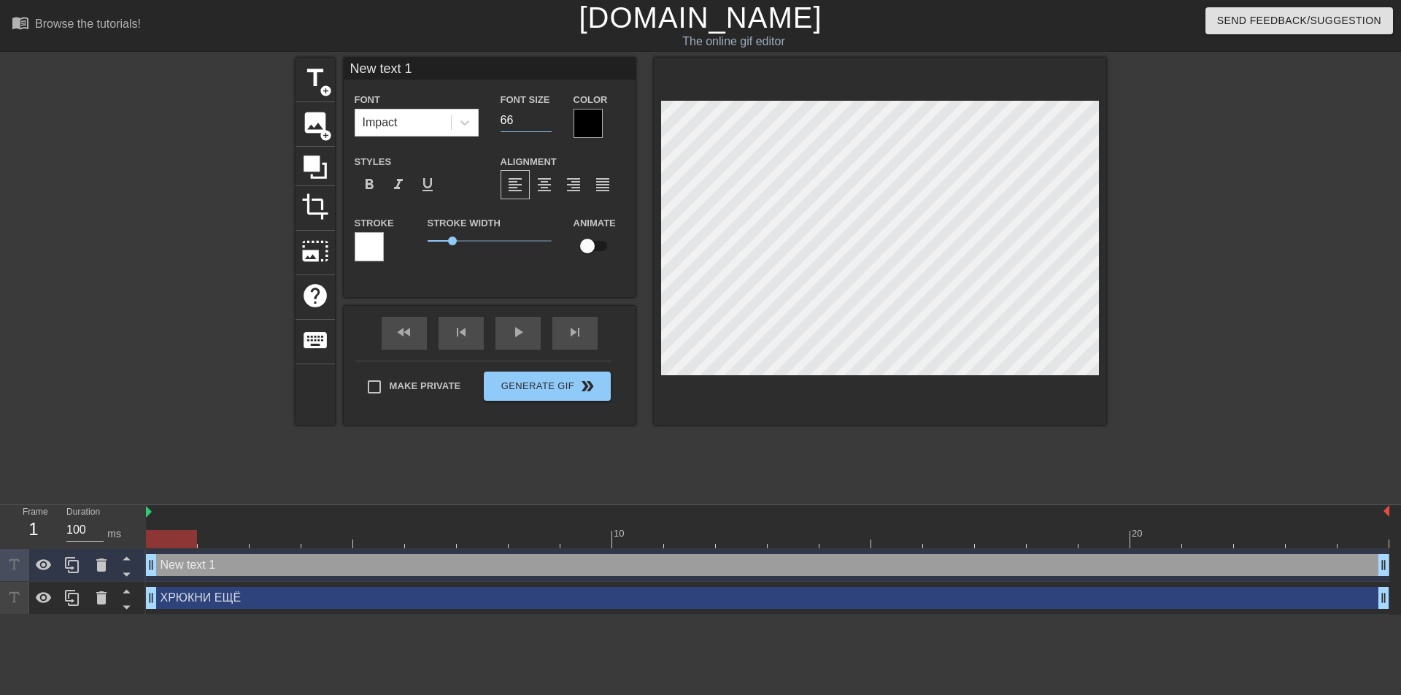
click at [543, 114] on input "66" at bounding box center [526, 120] width 51 height 23
click at [543, 114] on input "67" at bounding box center [526, 120] width 51 height 23
click at [543, 114] on input "68" at bounding box center [526, 120] width 51 height 23
click at [543, 114] on input "69" at bounding box center [526, 120] width 51 height 23
click at [543, 114] on input "70" at bounding box center [526, 120] width 51 height 23
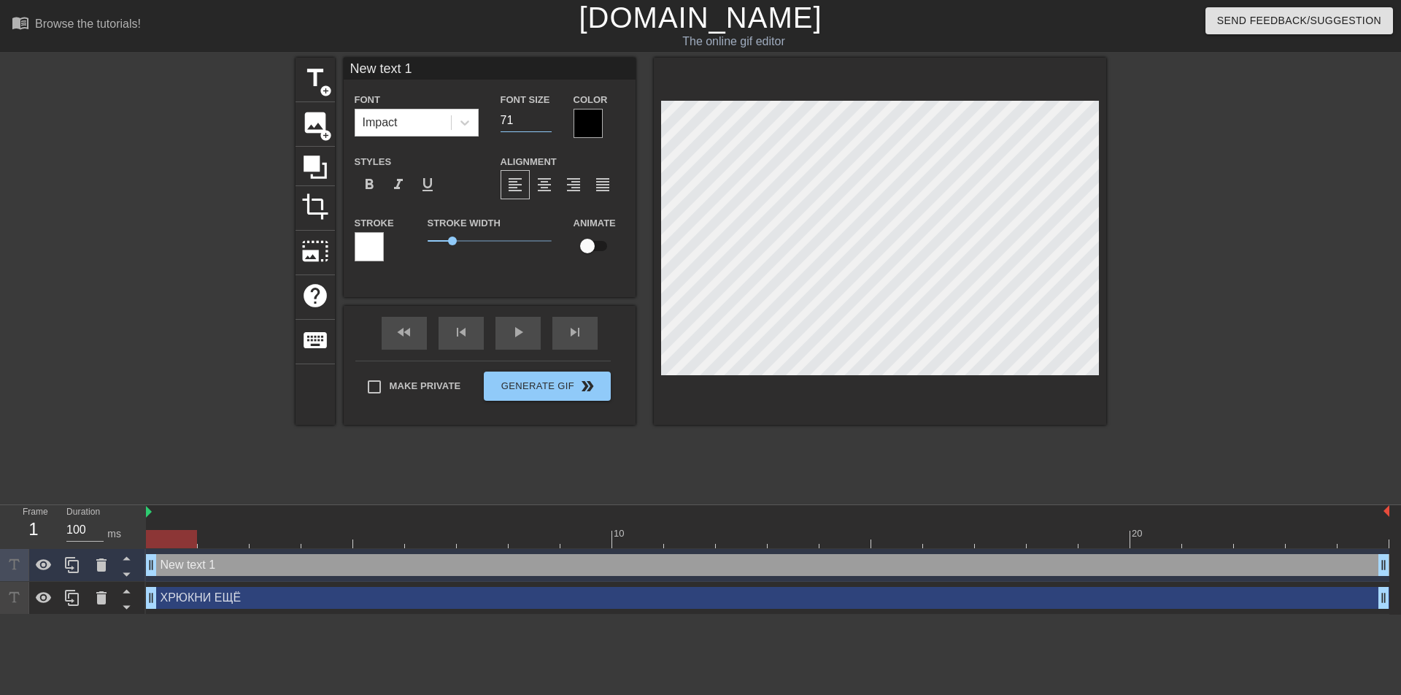
click at [543, 114] on input "71" at bounding box center [526, 120] width 51 height 23
click at [543, 114] on input "72" at bounding box center [526, 120] width 51 height 23
type input "73"
click at [543, 114] on input "73" at bounding box center [526, 120] width 51 height 23
click at [589, 132] on div at bounding box center [588, 123] width 29 height 29
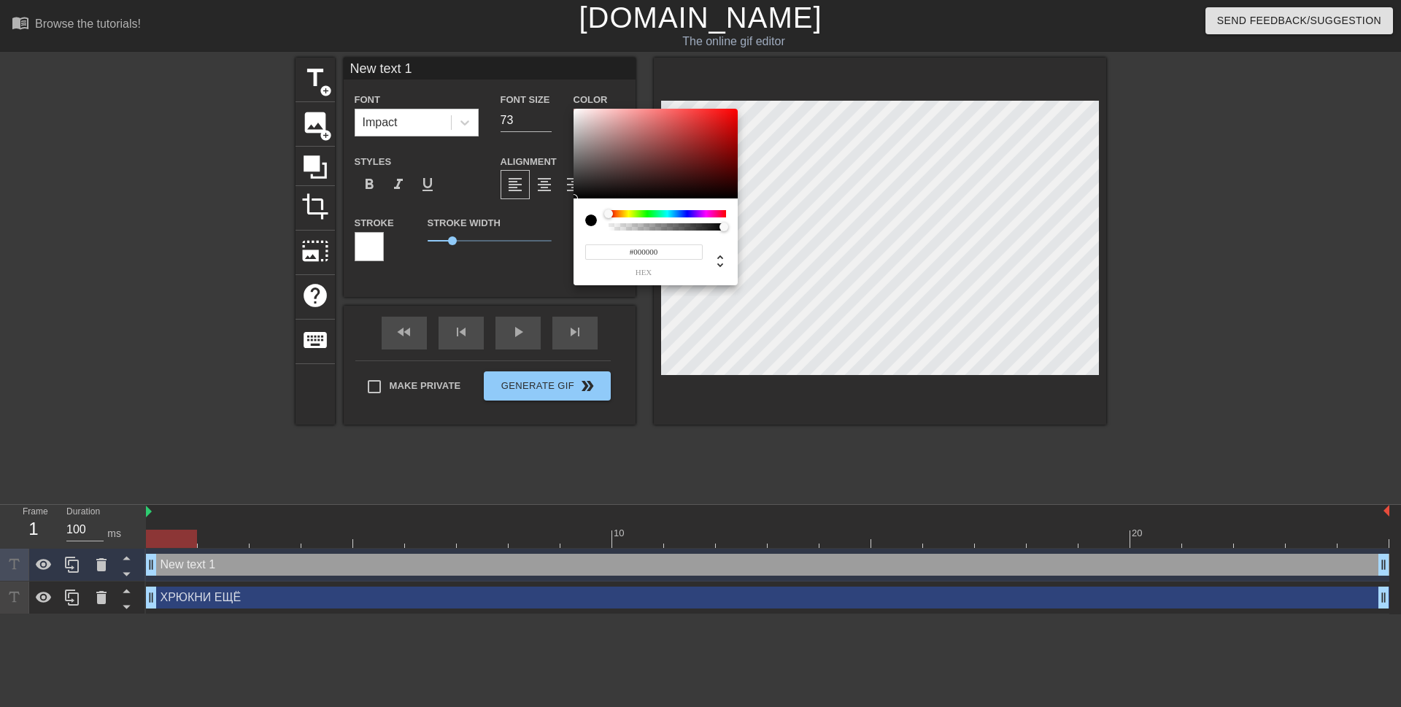
type input "#EDE5E5"
click at [579, 115] on div at bounding box center [656, 154] width 164 height 90
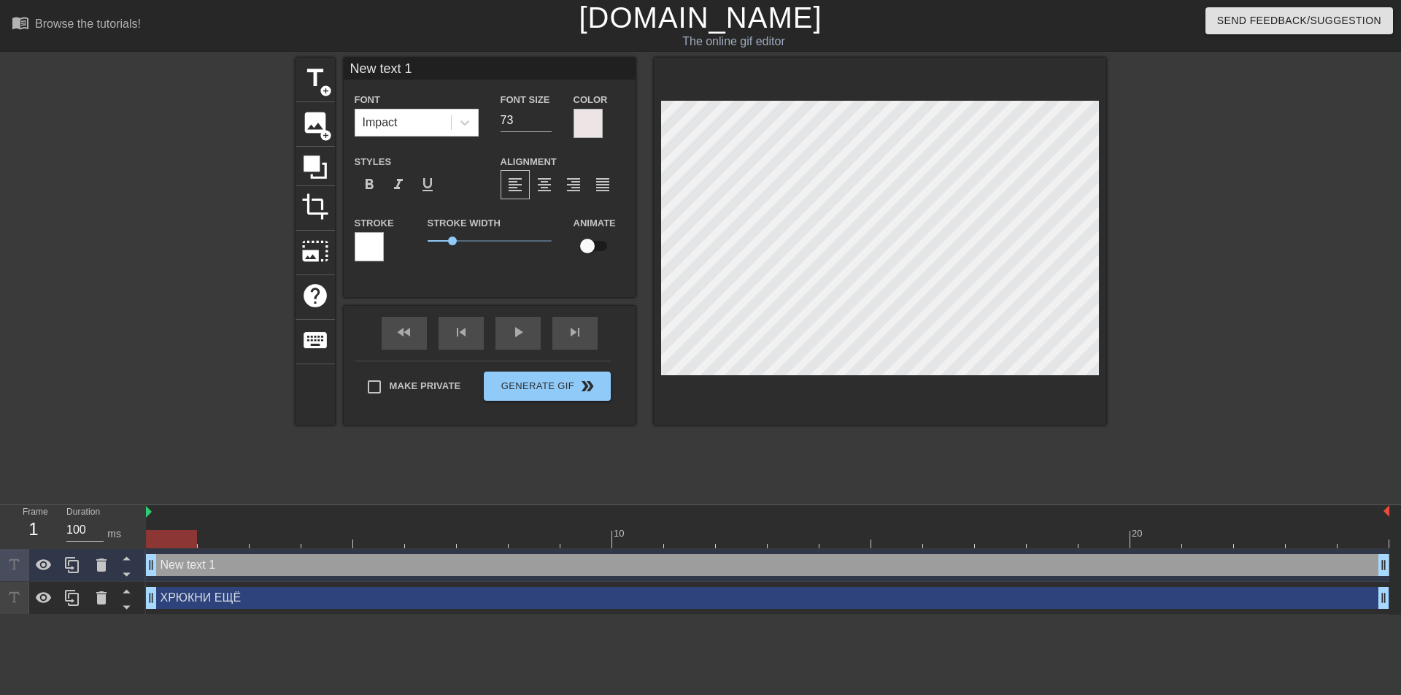
scroll to position [2, 2]
type input "New text1"
type textarea "New text1"
type input "New tex1"
type textarea "New tex1"
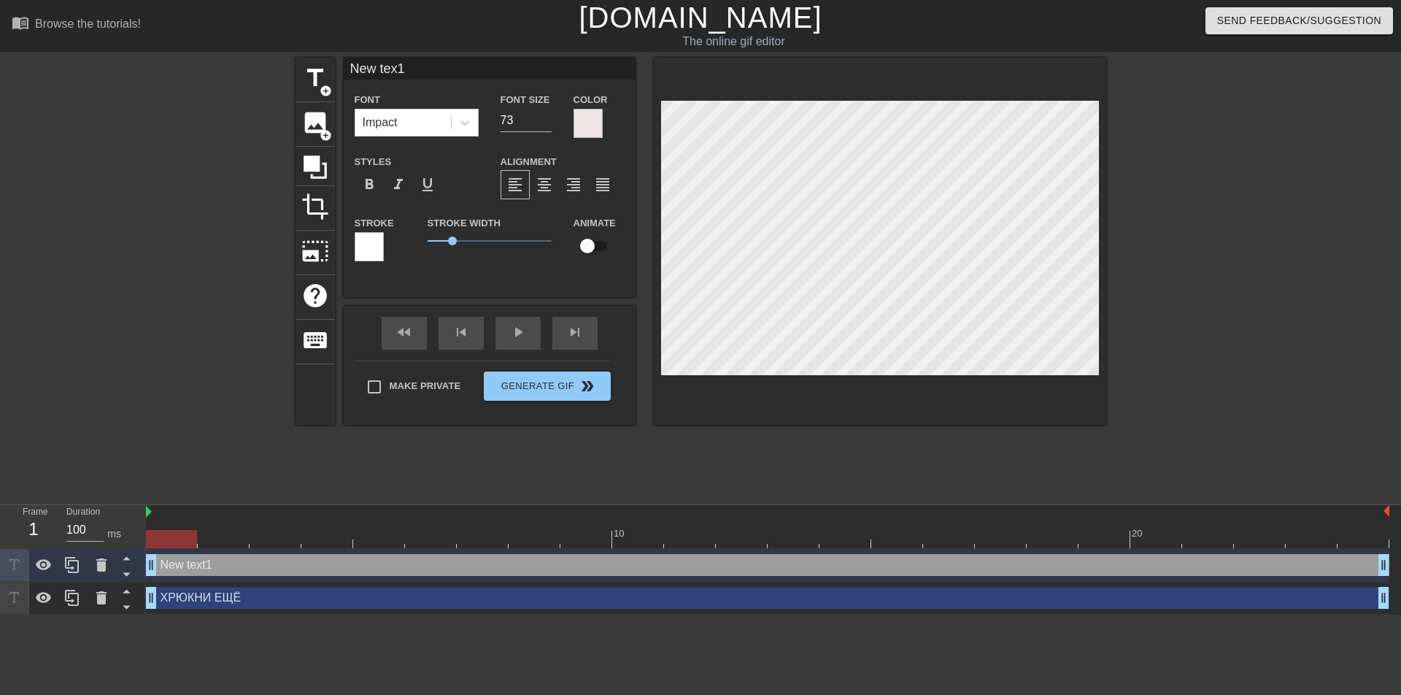
type input "New te1"
type textarea "New te1"
type input "New t1"
type textarea "New t1"
type input "New 1"
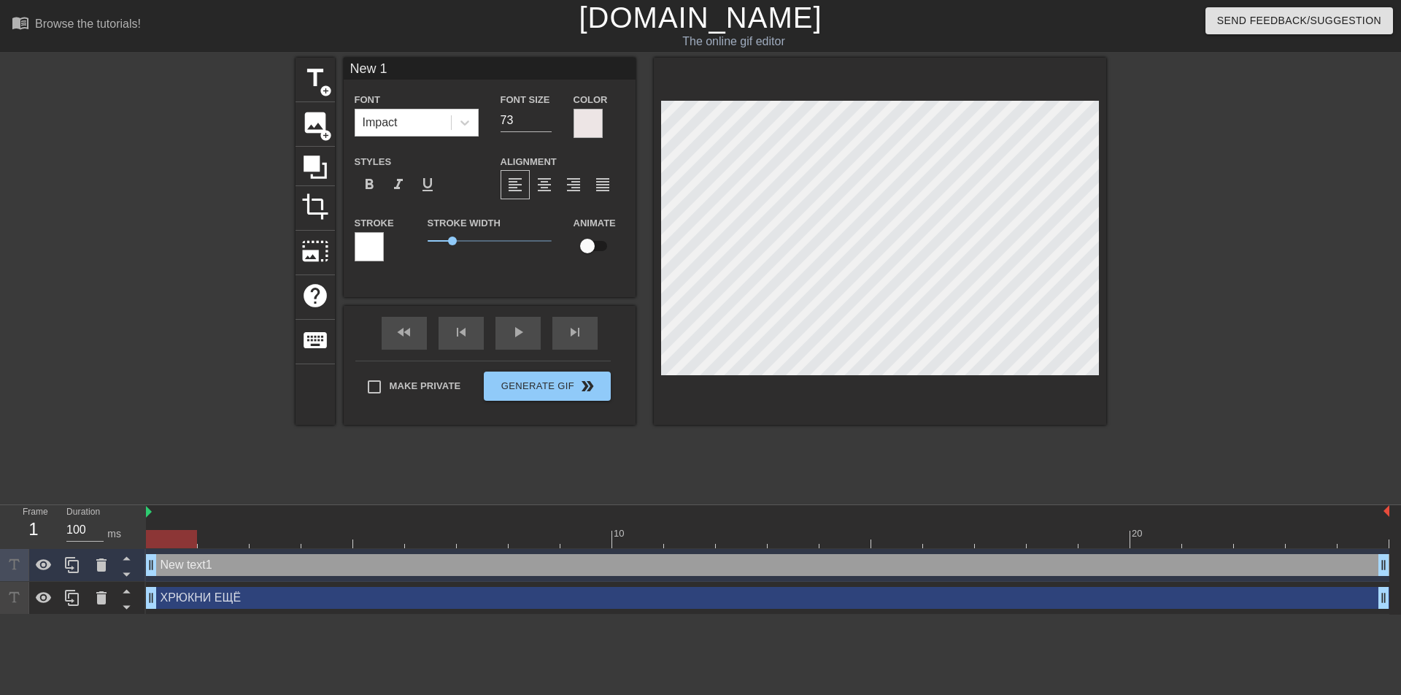
type textarea "New 1"
type input "New1"
type textarea "New1"
type input "Ne1"
type textarea "Ne1"
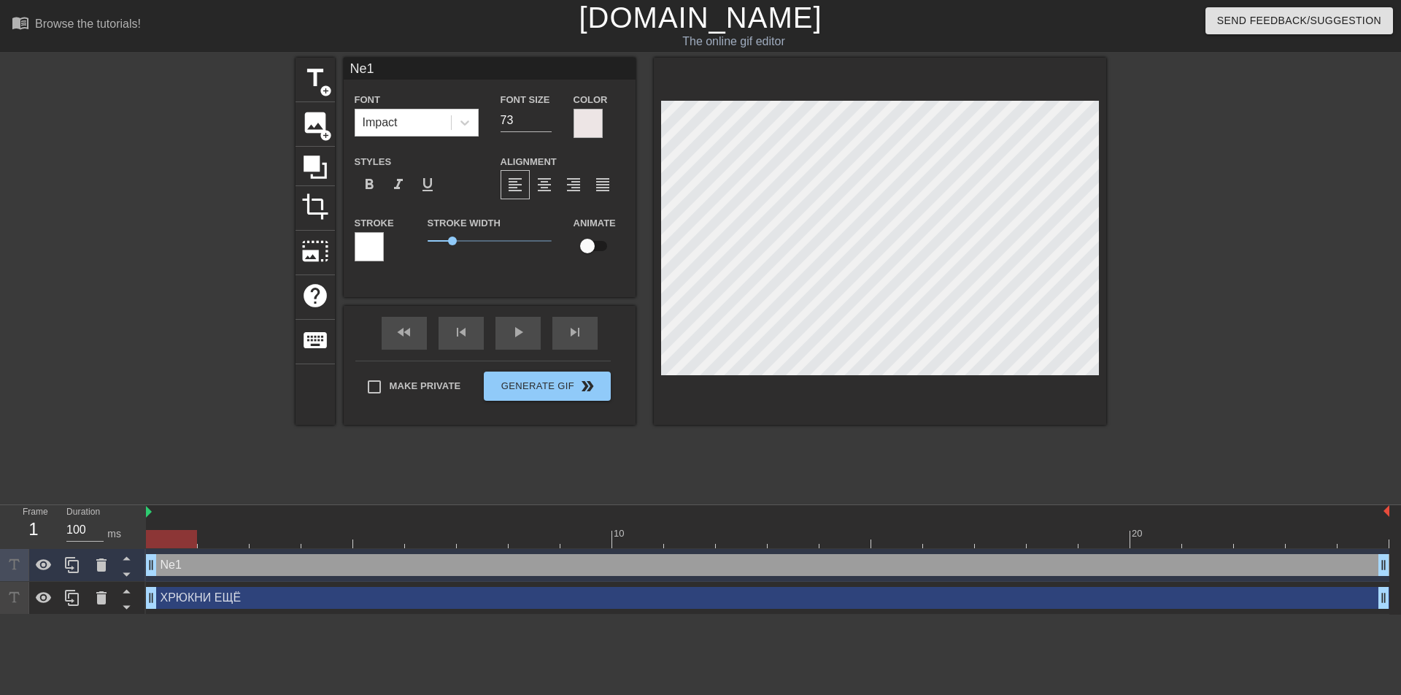
type input "N1"
type textarea "N1"
type input "1"
type textarea "1"
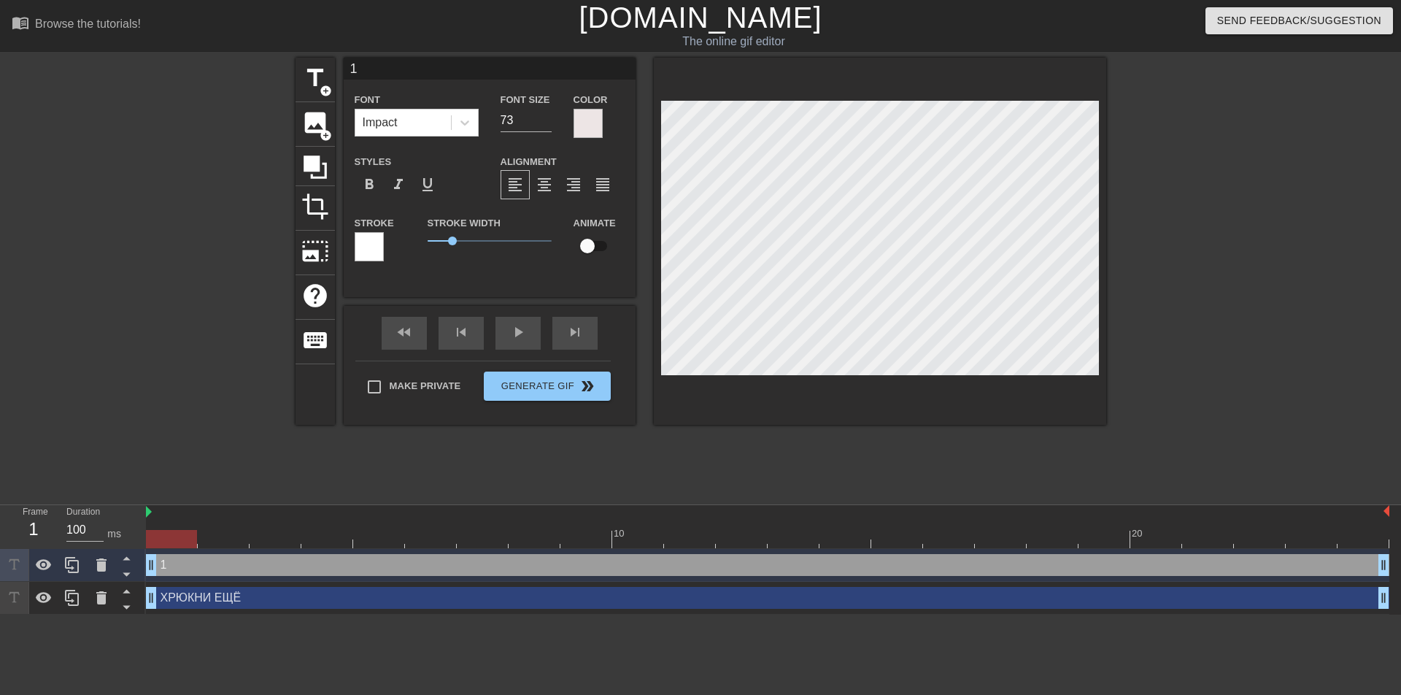
type input "а1"
type textarea "а1"
type input "1"
type textarea "1"
type input "А1"
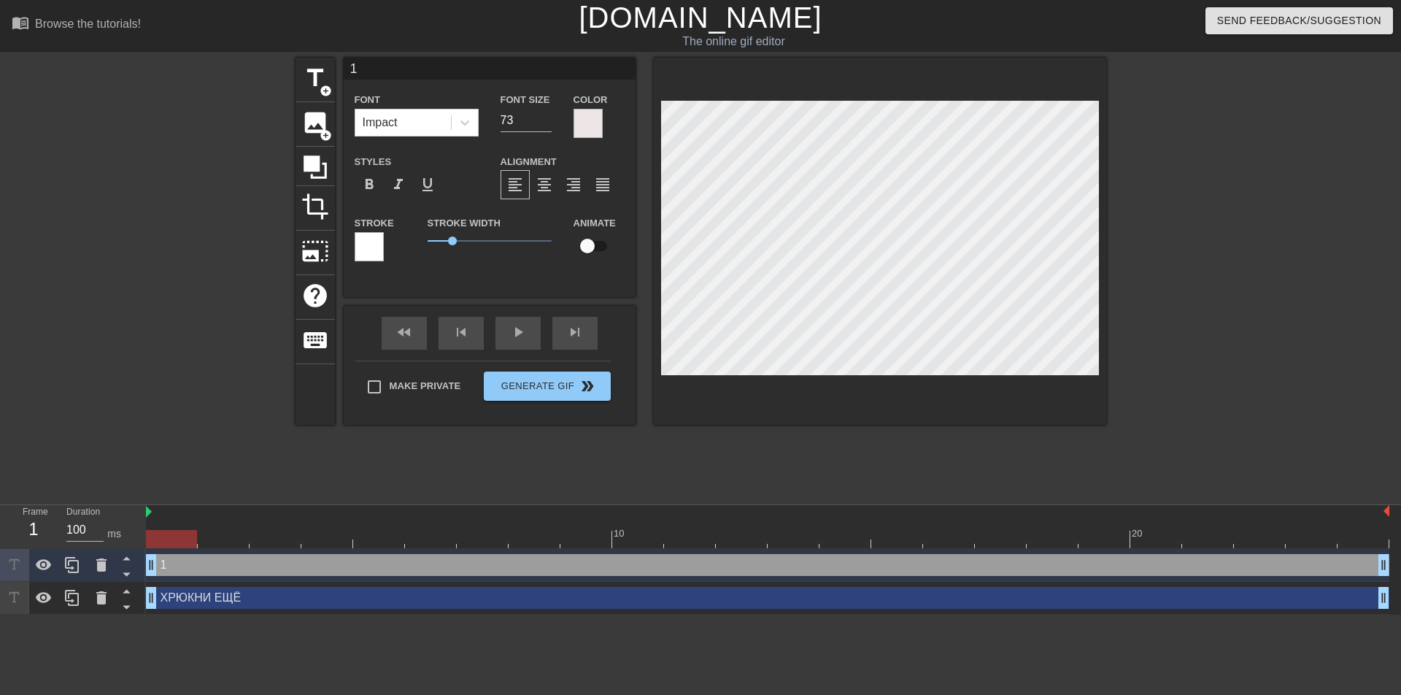
type textarea "А1"
type input "АЛ1"
type textarea "АЛ1"
type input "АЛЬ1"
type textarea "АЛЬ1"
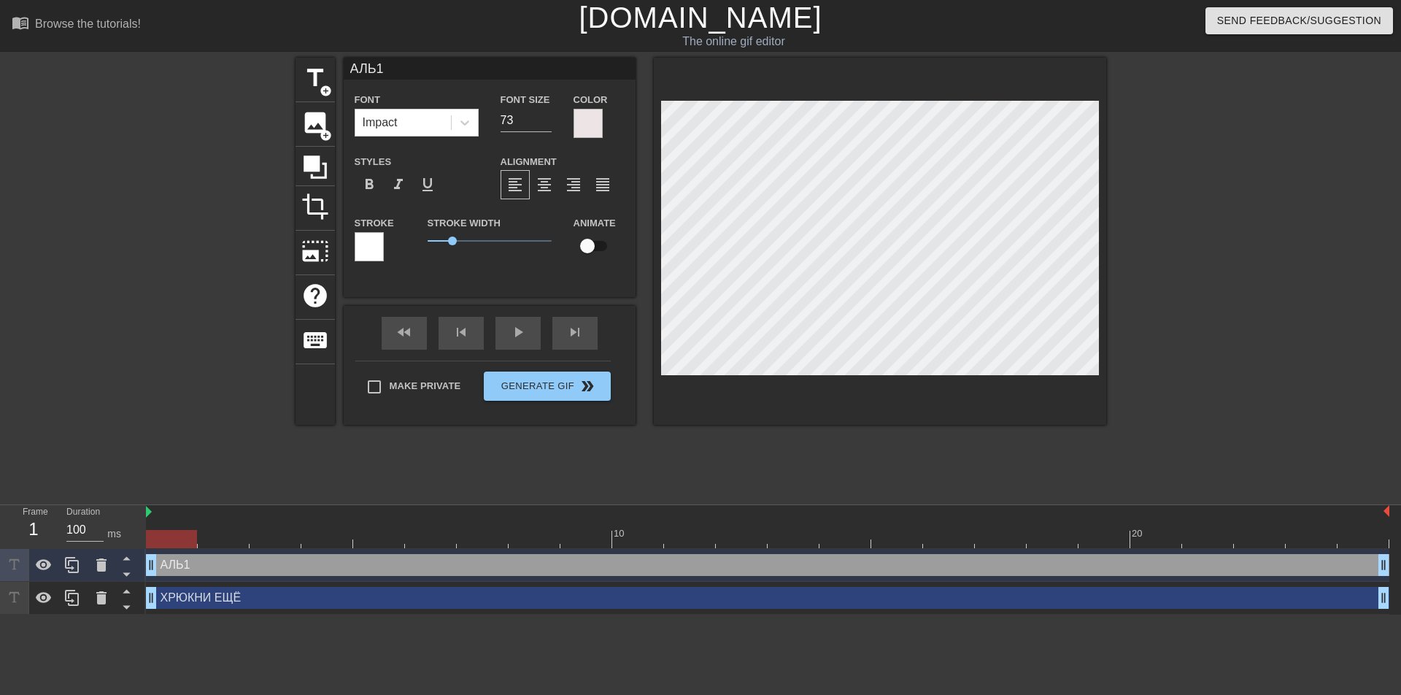
type input "АЛЬБ1"
type textarea "АЛЬБ1"
type input "АЛЬБЕ1"
type textarea "АЛЬБЕ1"
type input "АЛЬБЕР1"
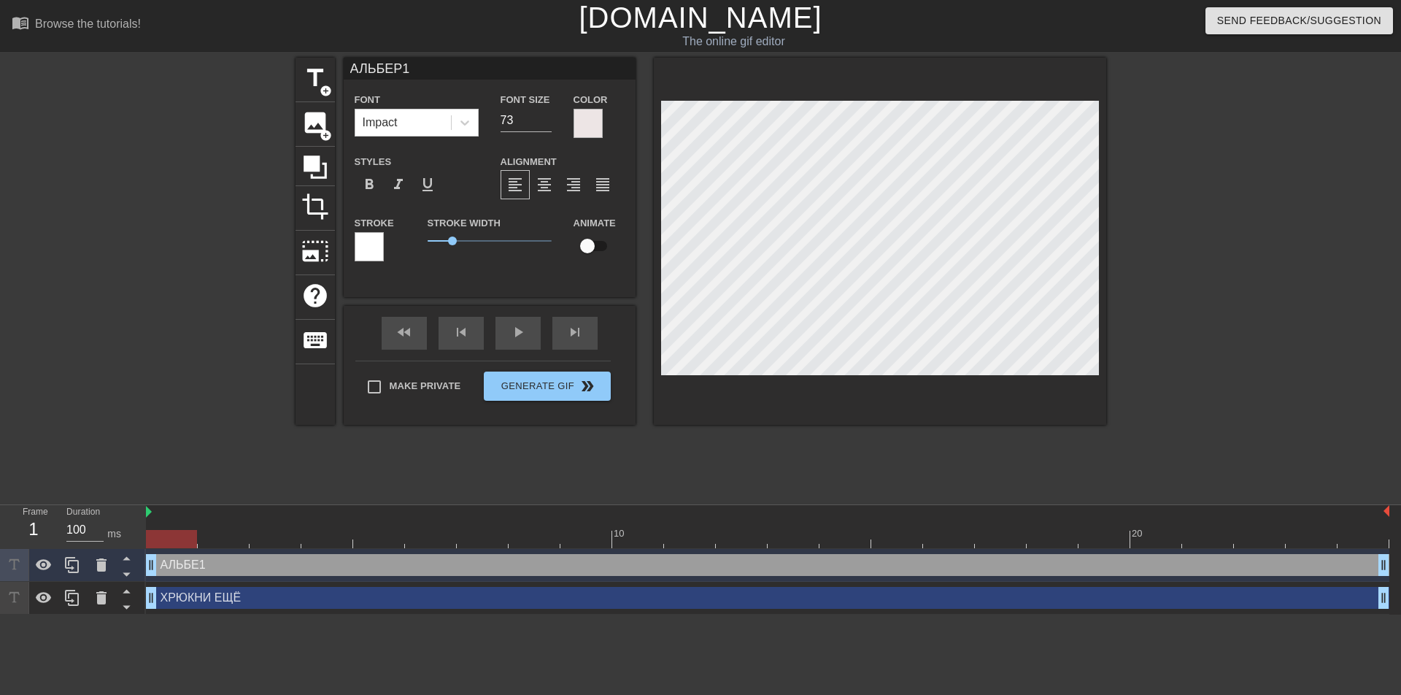
type textarea "АЛЬБЕР1"
type input "АЛЬБЕРТ1"
type textarea "АЛЬБЕРТ1"
type input "АЛЬБЕРТИ1"
type textarea "АЛЬБЕРТИ1"
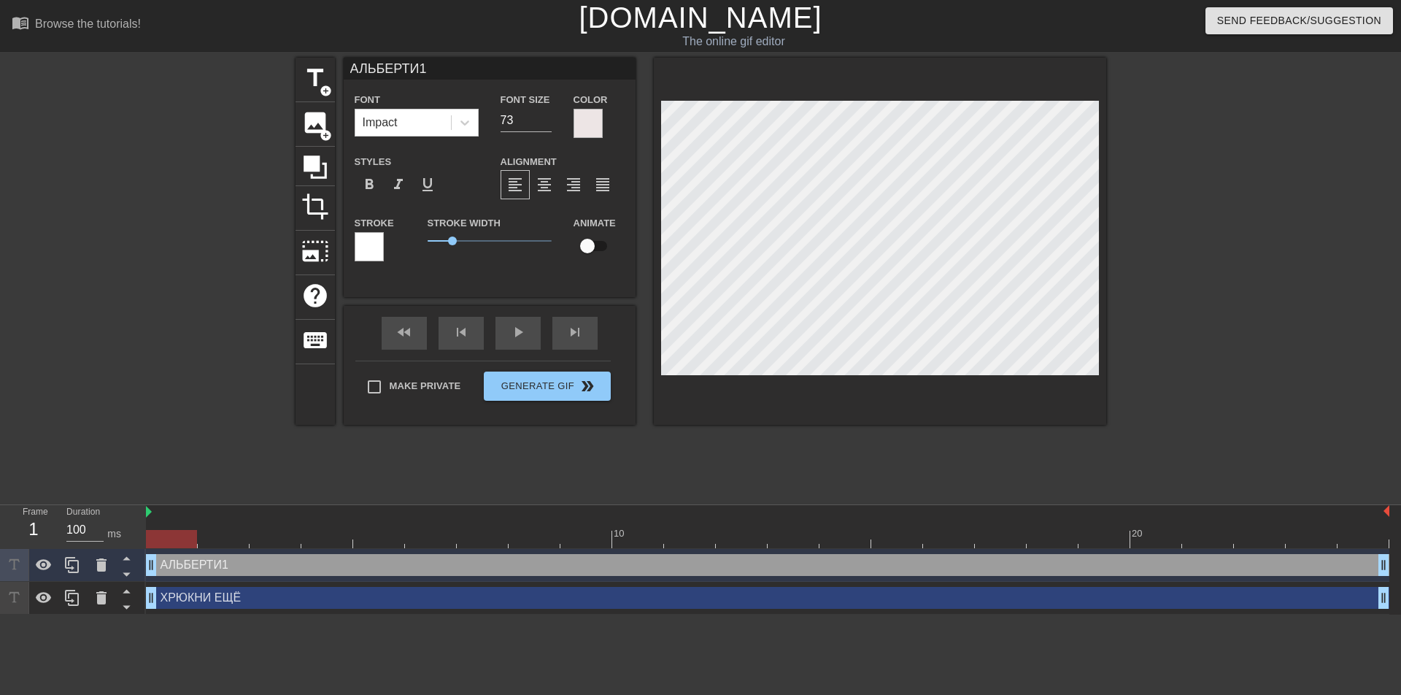
type input "АЛЬБЕРТИН1"
type textarea "АЛЬБЕРТИН1"
type input "АЛЬБЕРТИНО1"
type textarea "АЛЬБЕРТИНО1"
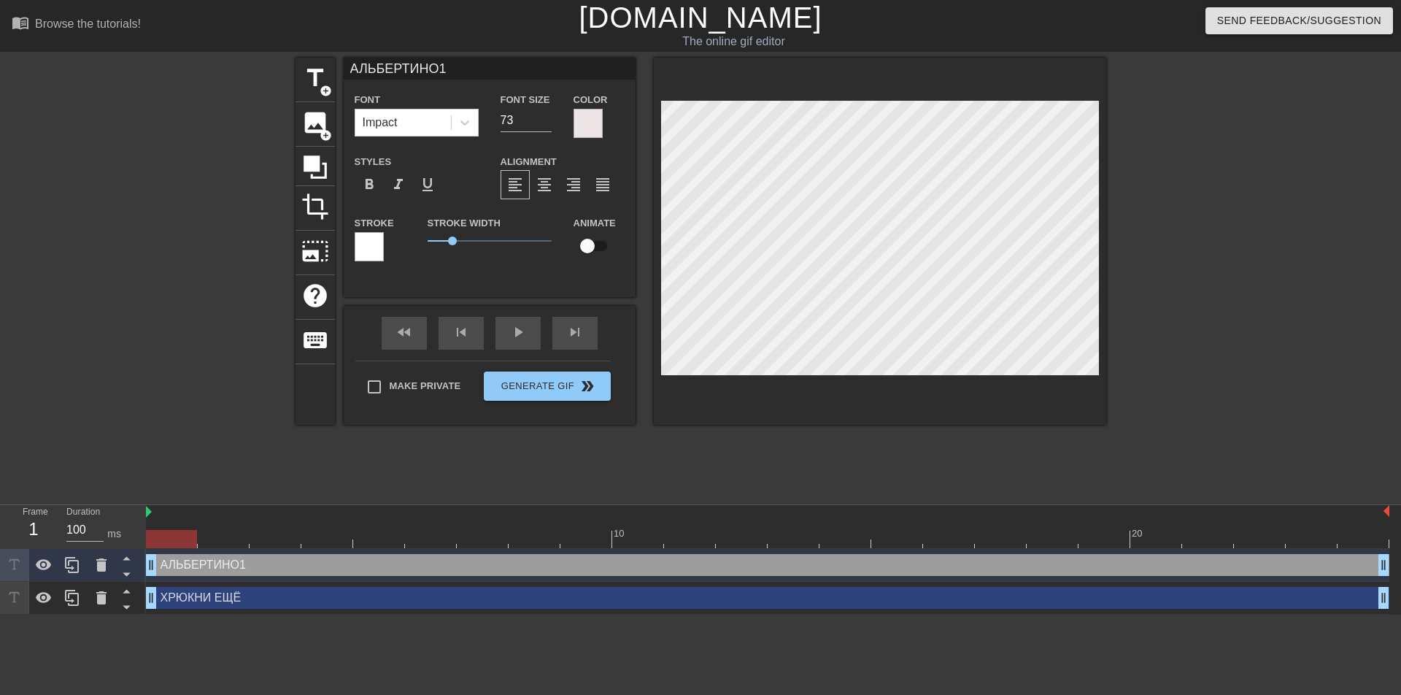
type input "АЛЬБЕРТИНО1"
type textarea "АЛЬБЕРТИНО 1"
type input "АЛЬБЕРТИНОД1"
type textarea "АЛЬБЕРТИНО Д1"
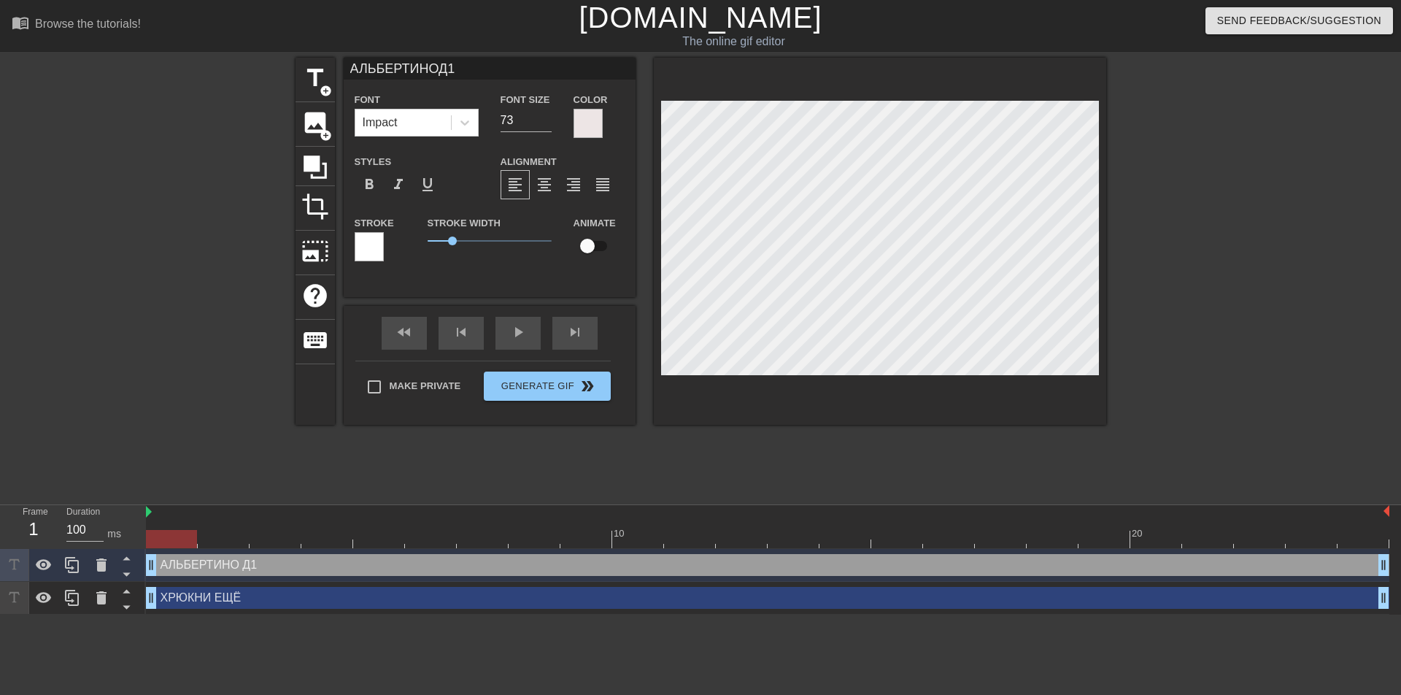
type input "АЛЬБЕРТИНОДУ1"
type textarea "АЛЬБЕРТИНО ДУ1"
type input "АЛЬБЕРТИНОДУР1"
type textarea "АЛЬБЕРТИНО ДУР1"
type input "АЛЬБЕРТИНОДУРА1"
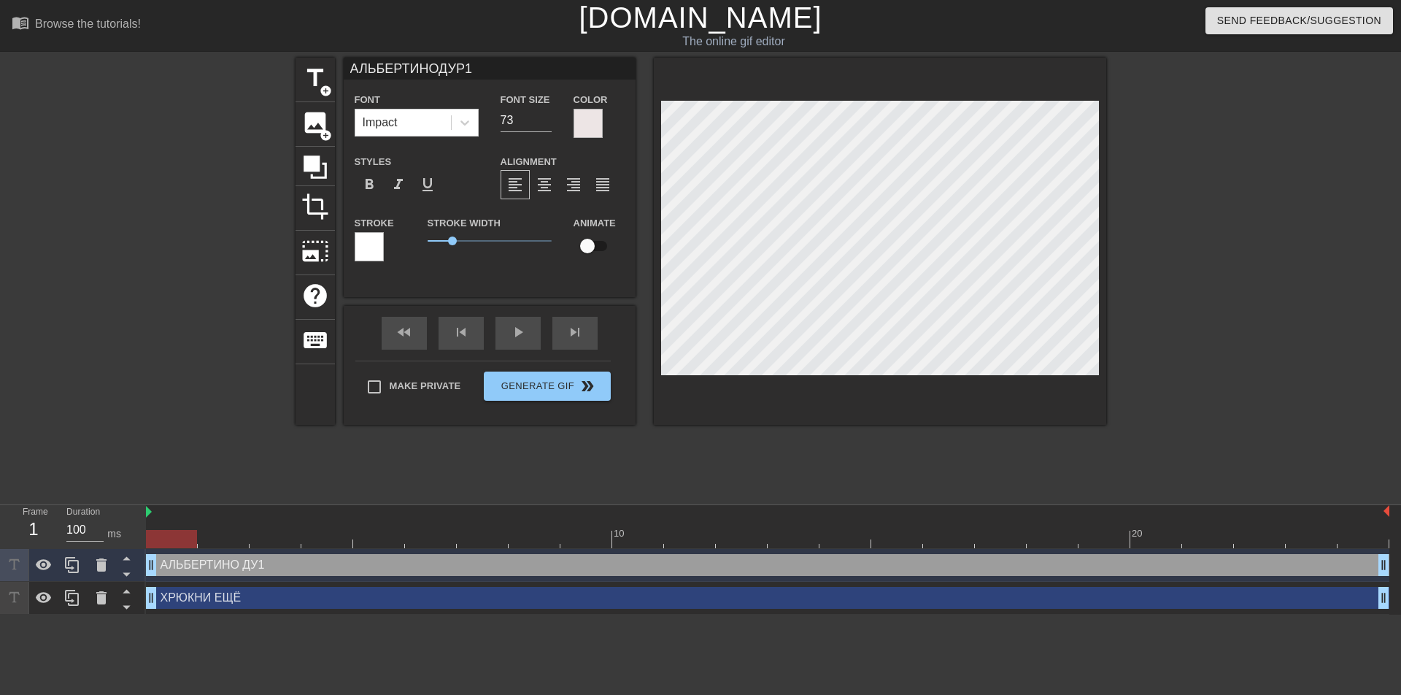
type textarea "АЛЬБЕРТИНО ДУРА1"
type input "АЛЬБЕРТИНОДУРАЧ1"
type textarea "АЛЬБЕРТИНО ДУРАЧ1"
type input "АЛЬБЕРТИНОДУРАЧО1"
type textarea "АЛЬБЕРТИНО ДУРАЧО1"
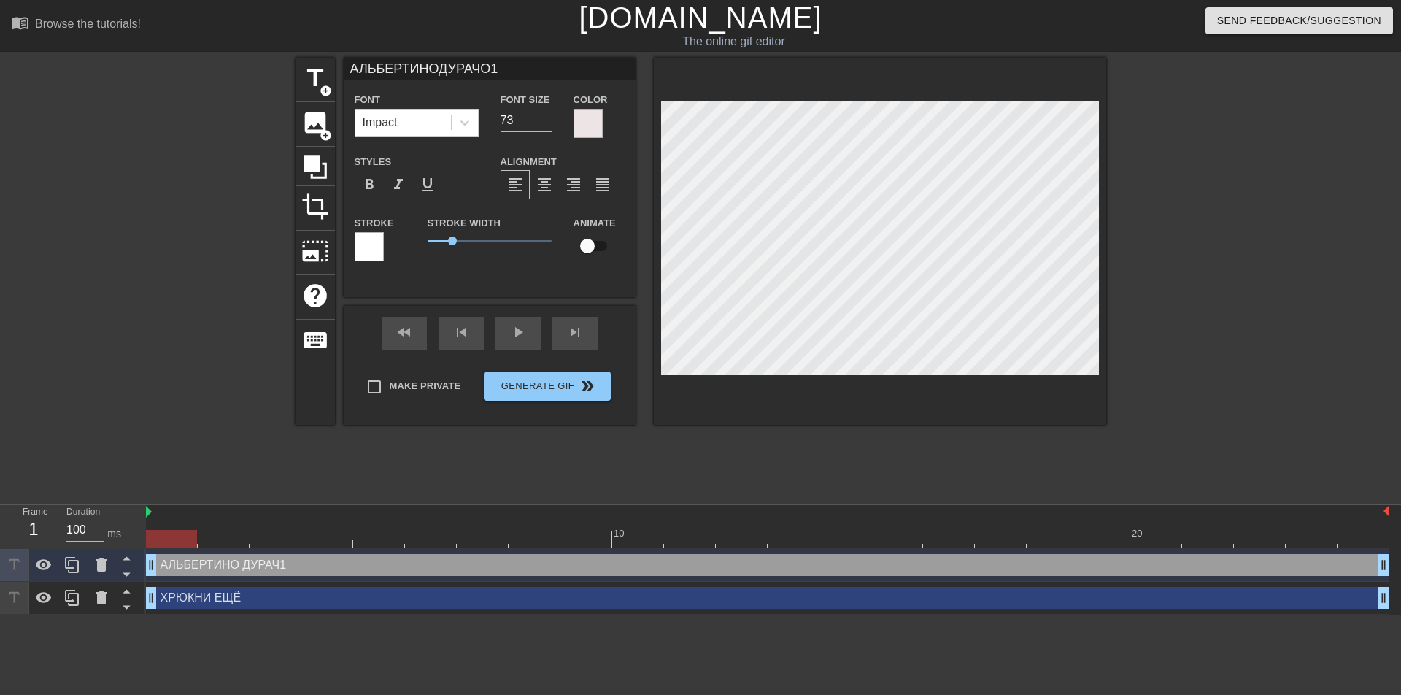
scroll to position [2, 3]
type input "АЛЬБЕРТИНОДУРАЧОК1"
type textarea "АЛЬБЕРТИНО ДУРАЧОК1"
type input "АЛЬБЕРТИНОДУРАЧОК"
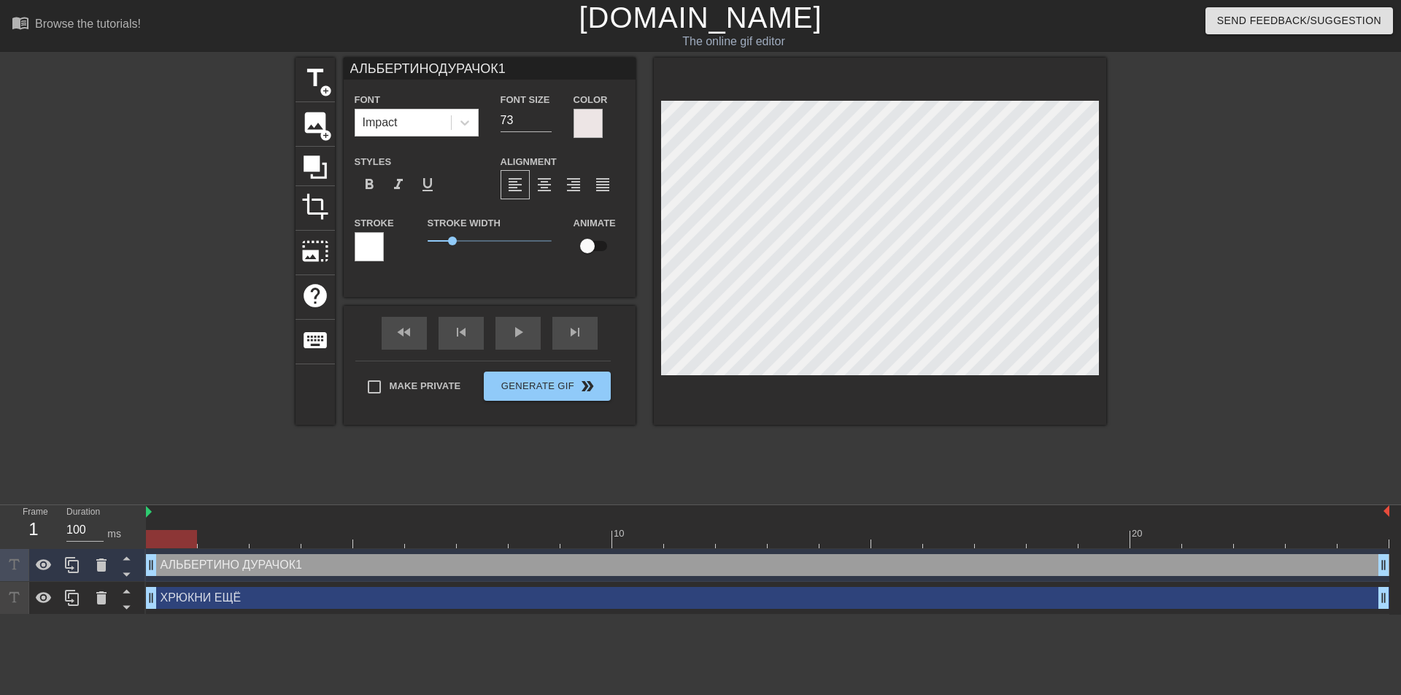
type textarea "[PERSON_NAME]"
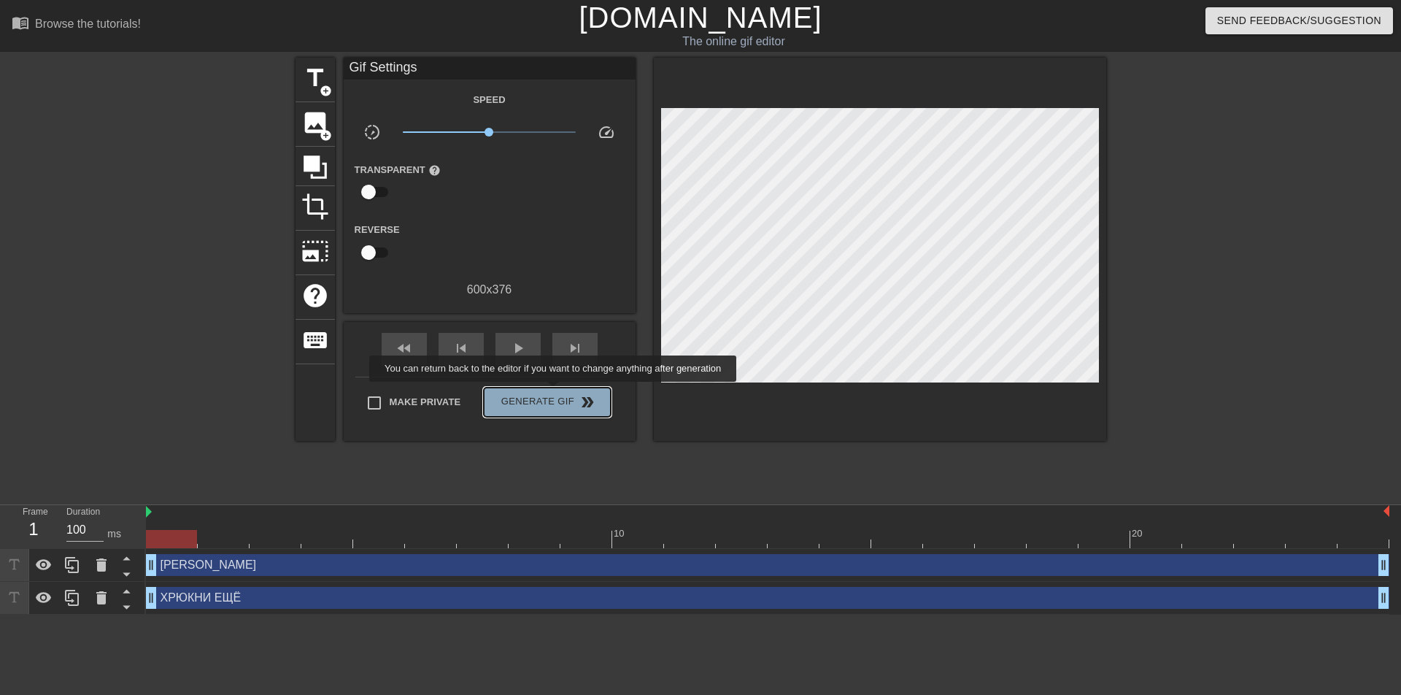
click at [555, 393] on span "Generate Gif double_arrow" at bounding box center [547, 402] width 115 height 18
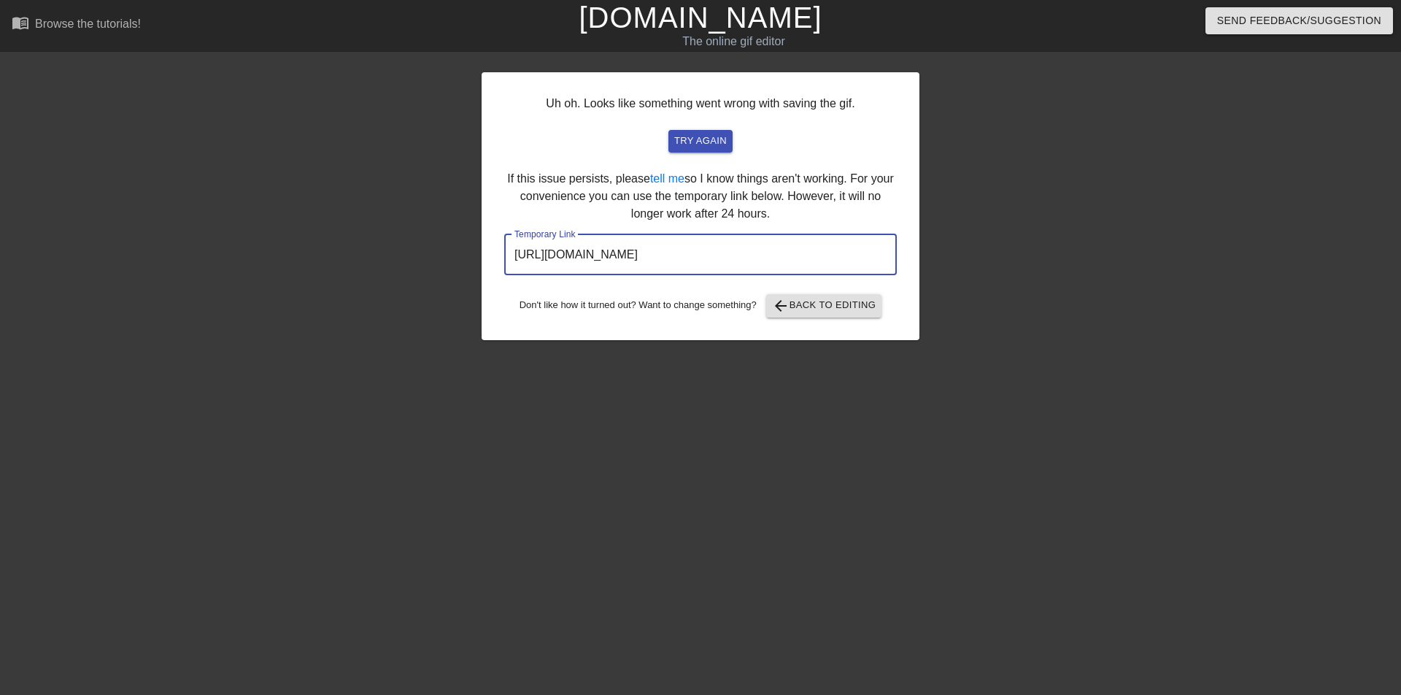
drag, startPoint x: 840, startPoint y: 248, endPoint x: 511, endPoint y: 258, distance: 329.3
click at [511, 258] on input "[URL][DOMAIN_NAME]" at bounding box center [700, 254] width 393 height 41
